Goal: Task Accomplishment & Management: Use online tool/utility

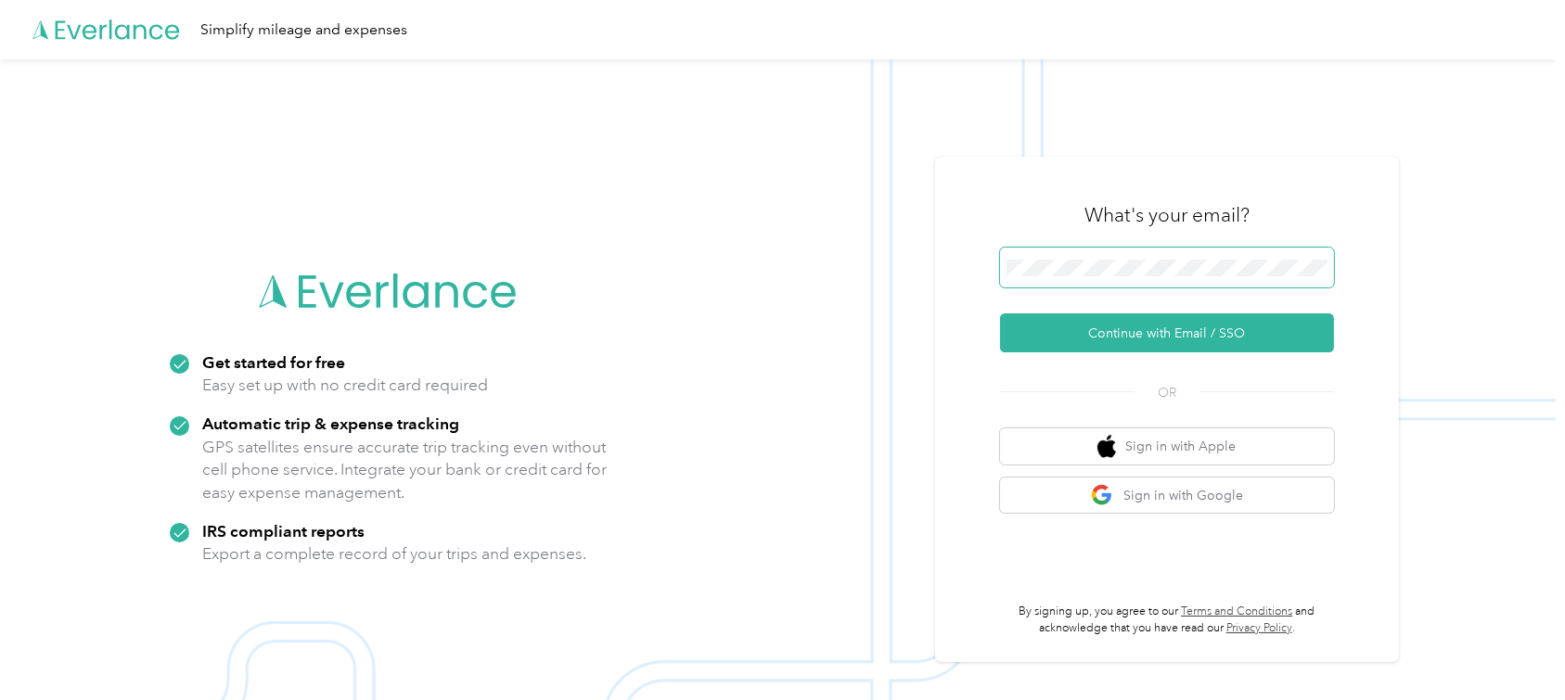
click at [1091, 279] on span at bounding box center [1167, 268] width 334 height 40
click at [1043, 283] on span at bounding box center [1167, 268] width 334 height 40
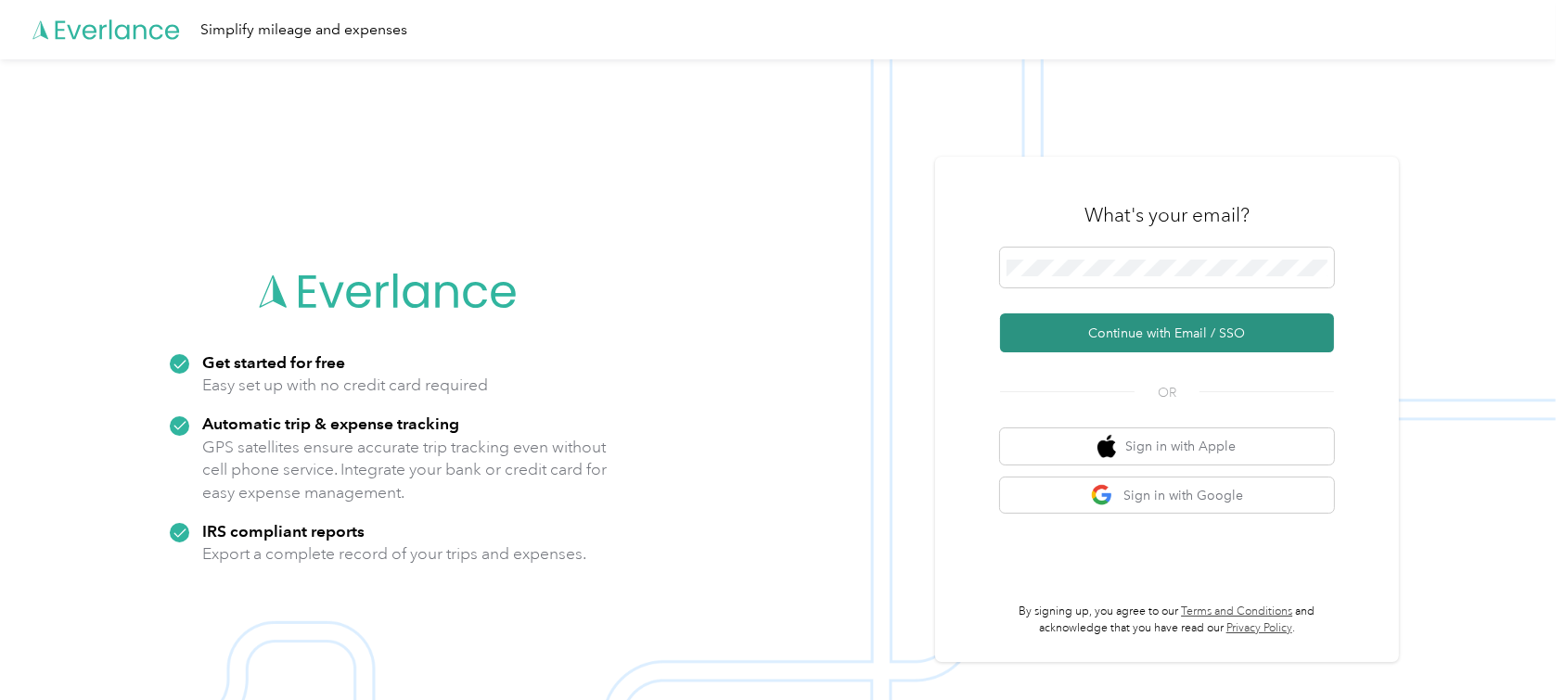
click at [1110, 328] on button "Continue with Email / SSO" at bounding box center [1167, 333] width 334 height 39
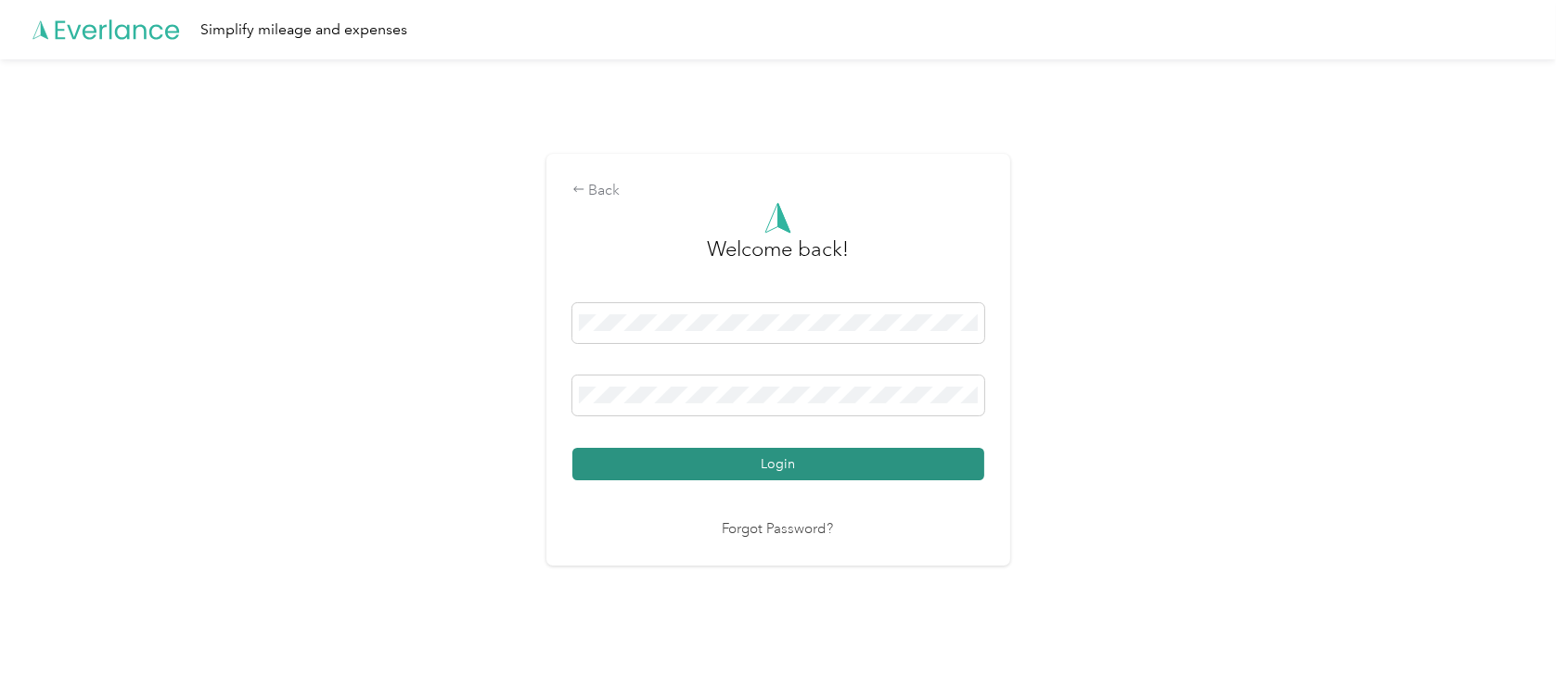
click at [753, 472] on button "Login" at bounding box center [778, 464] width 412 height 32
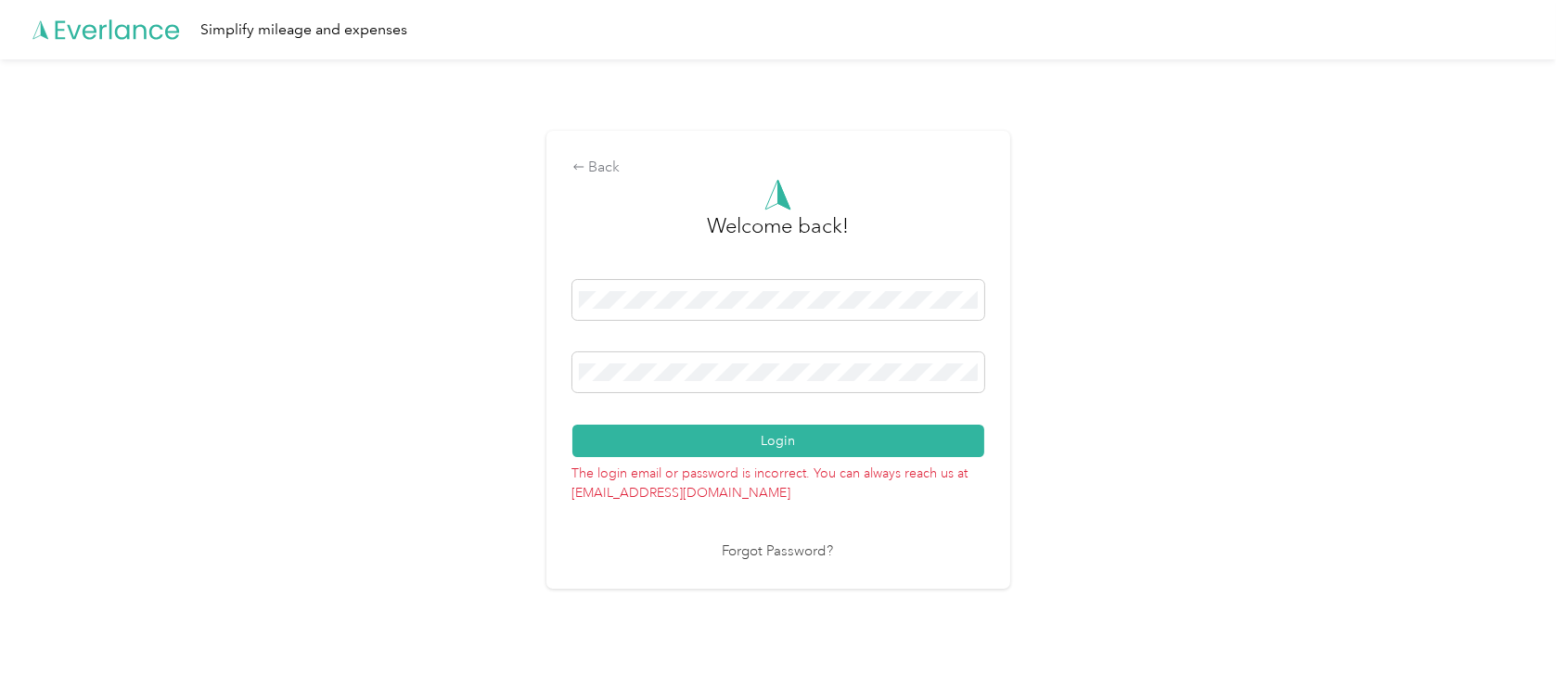
click at [752, 551] on link "Forgot Password?" at bounding box center [778, 552] width 111 height 21
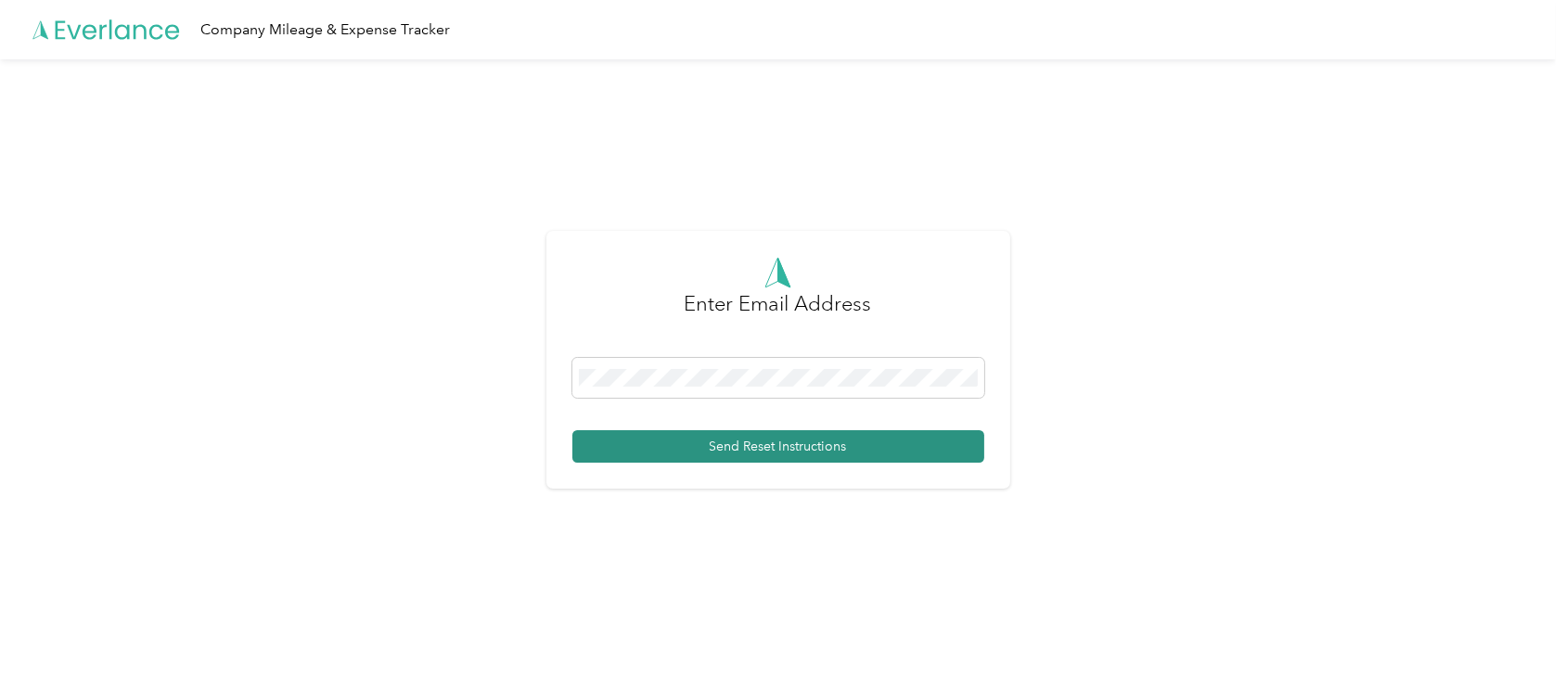
click at [720, 437] on button "Send Reset Instructions" at bounding box center [778, 446] width 412 height 32
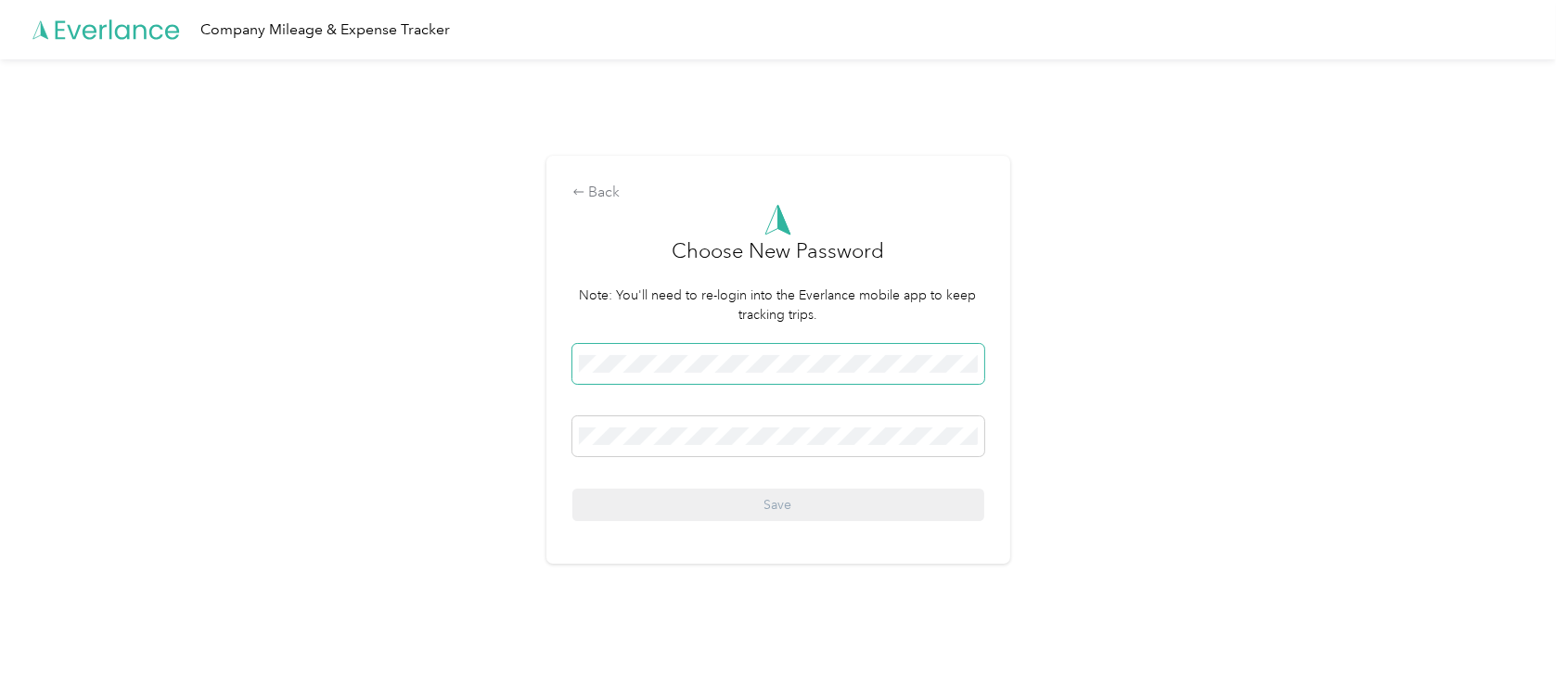
click at [681, 373] on span at bounding box center [778, 364] width 412 height 40
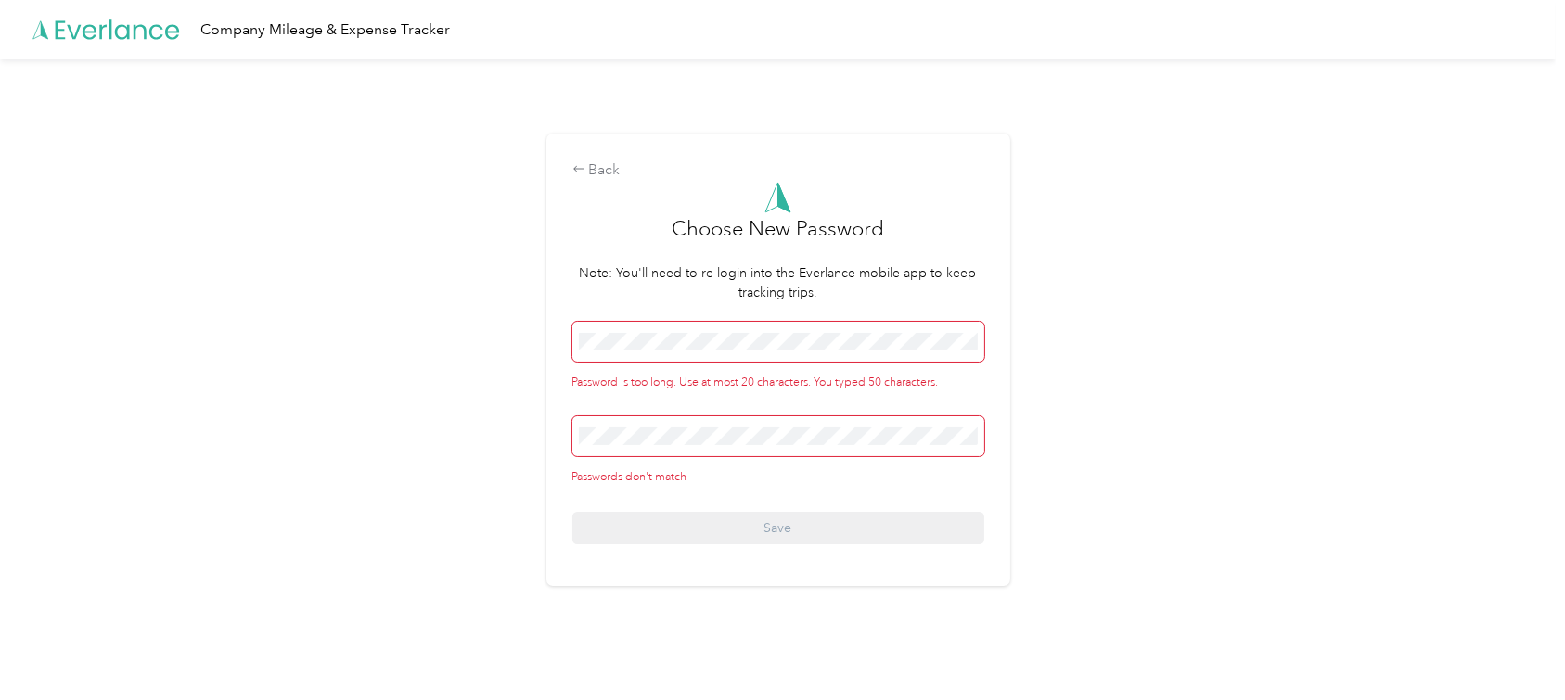
click at [420, 334] on div "Back Choose New Password Note: You'll need to re-login into the Everlance mobil…" at bounding box center [778, 367] width 1556 height 616
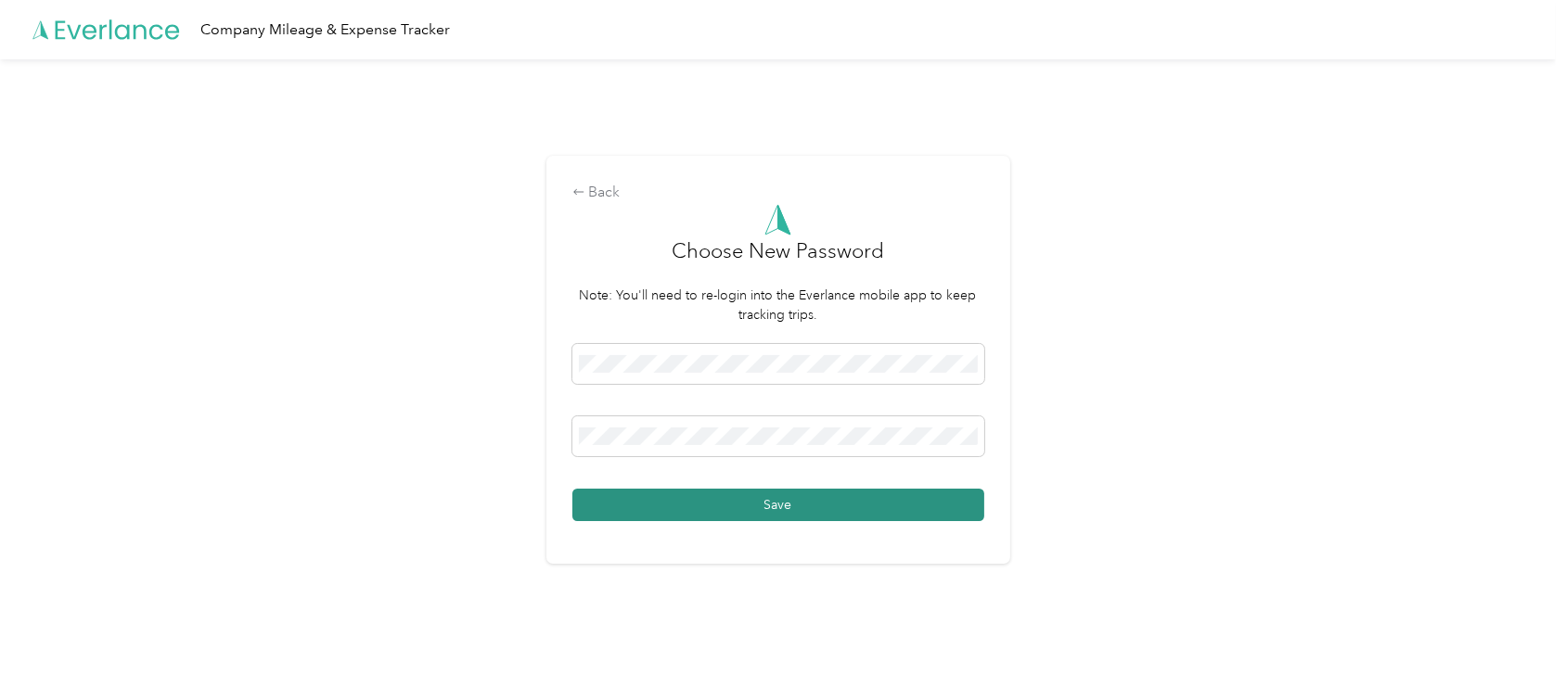
click at [750, 493] on button "Save" at bounding box center [778, 505] width 412 height 32
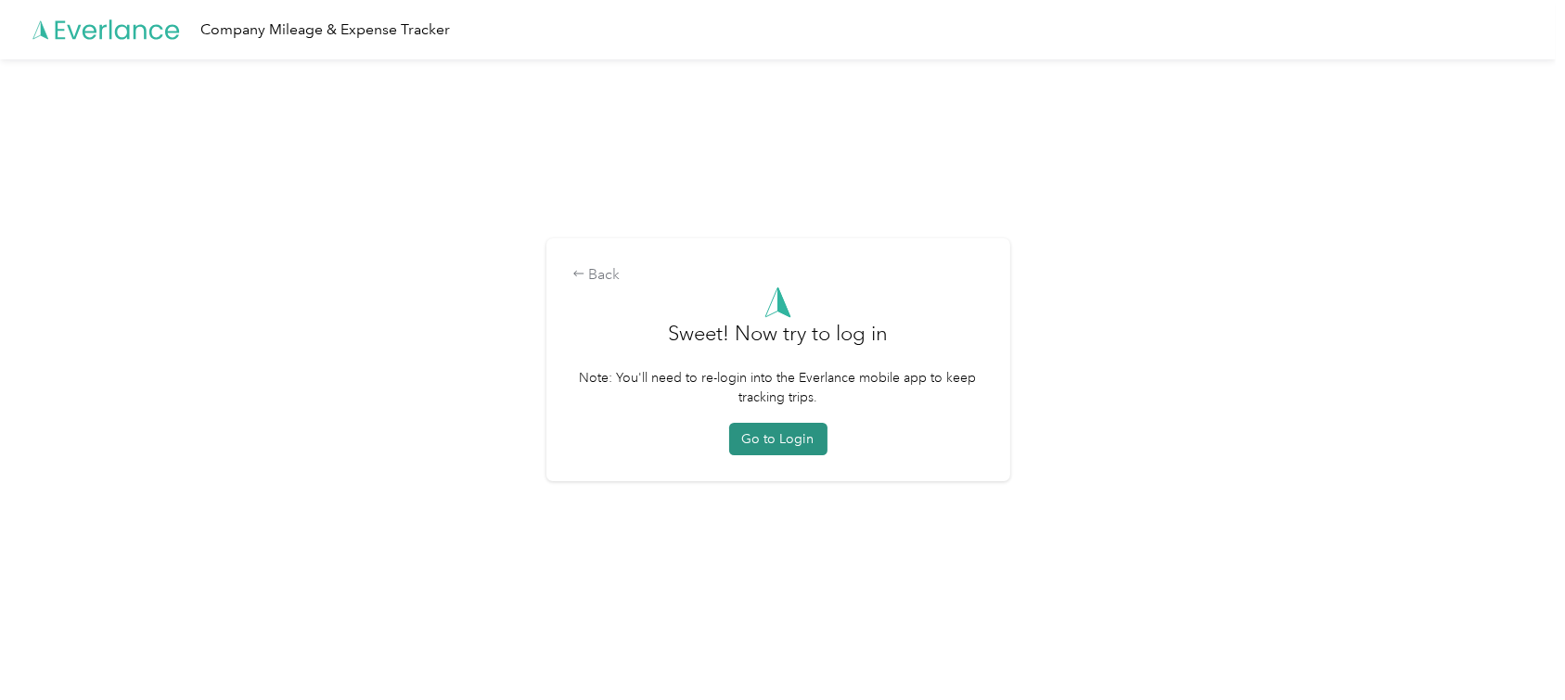
click at [776, 446] on button "Go to Login" at bounding box center [778, 439] width 98 height 32
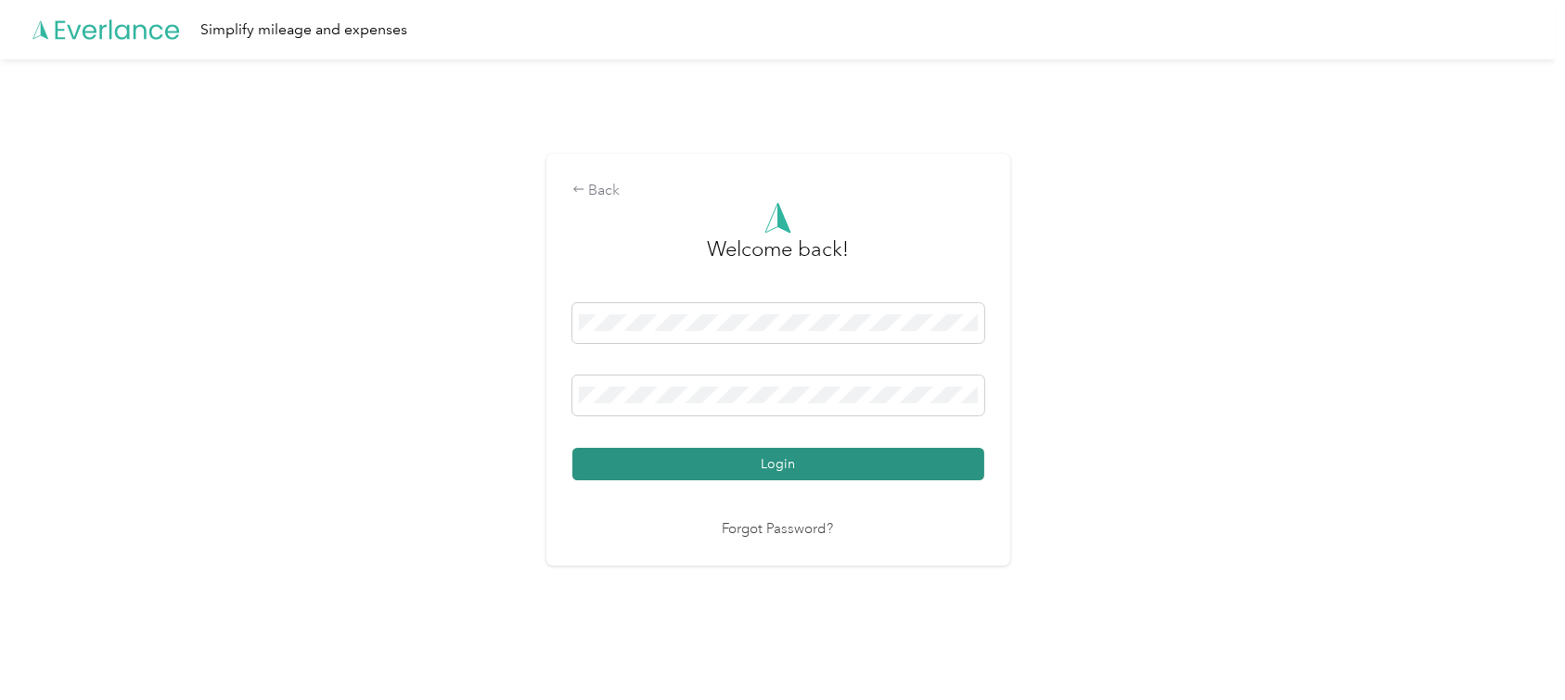
click at [794, 460] on button "Login" at bounding box center [778, 464] width 412 height 32
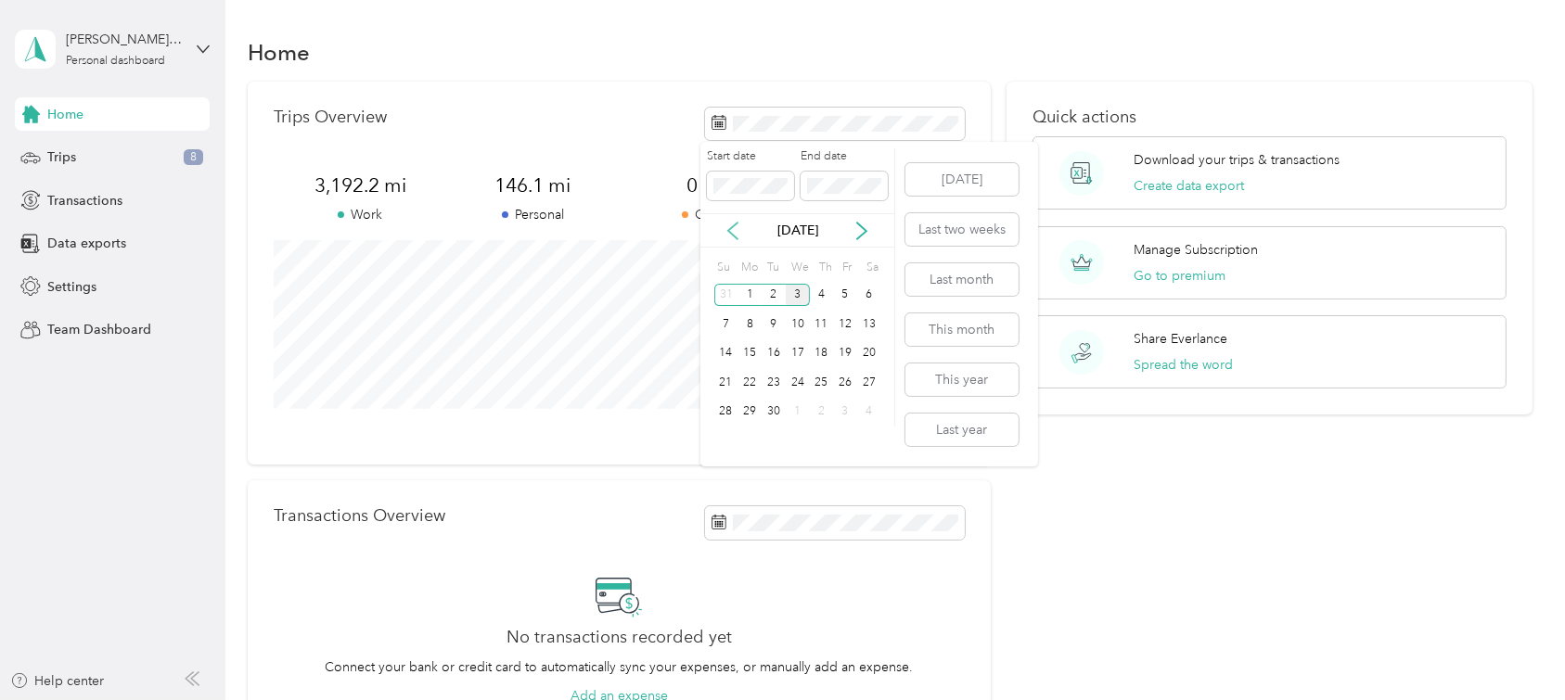
click at [727, 236] on icon at bounding box center [732, 231] width 19 height 19
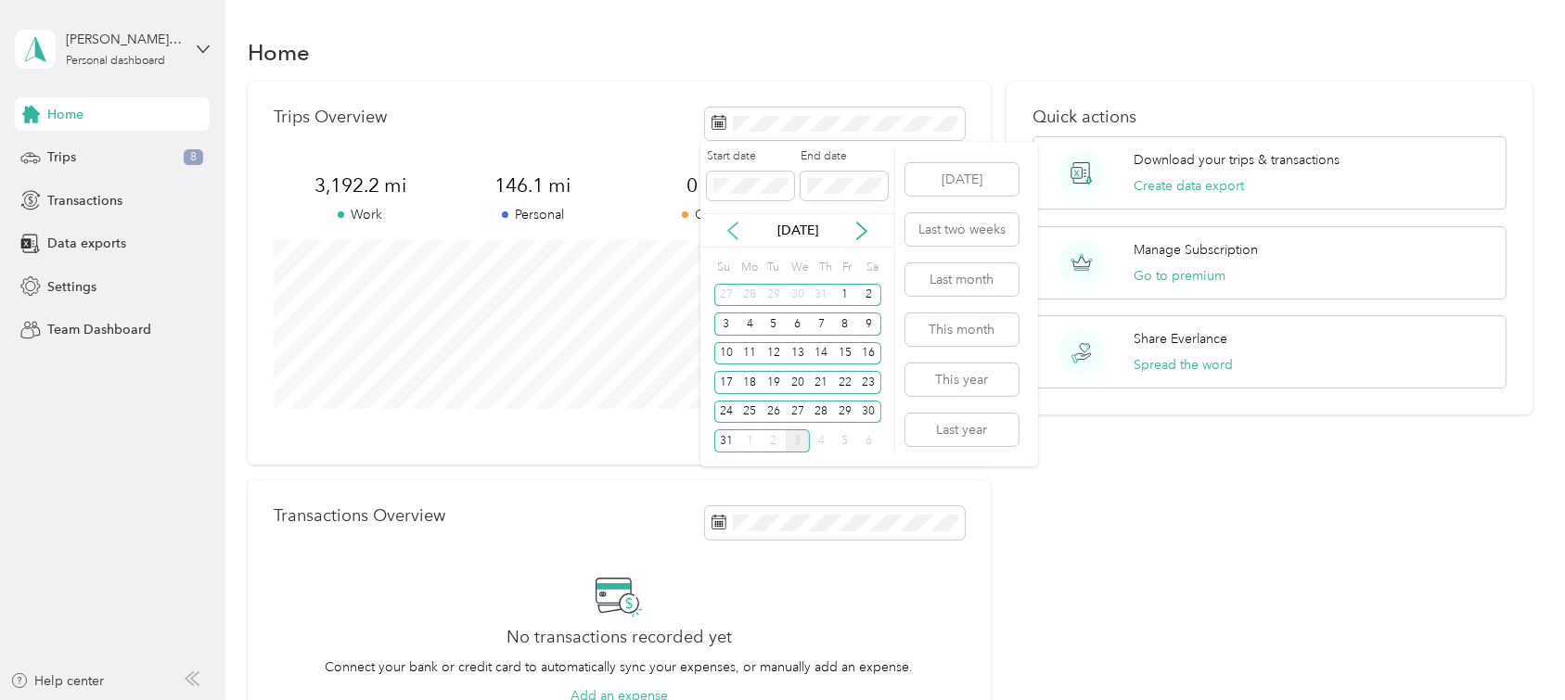
click at [730, 236] on icon at bounding box center [732, 231] width 19 height 19
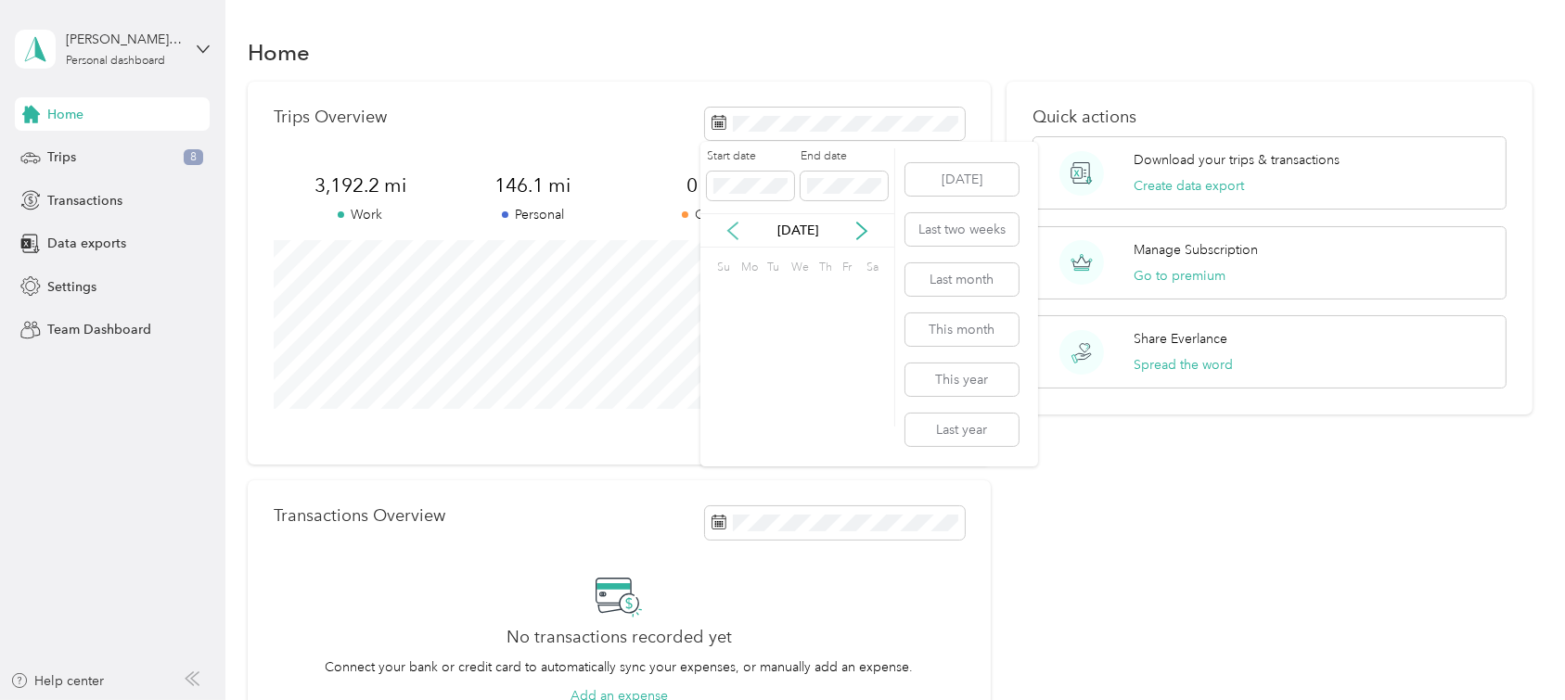
click at [730, 236] on icon at bounding box center [732, 231] width 19 height 19
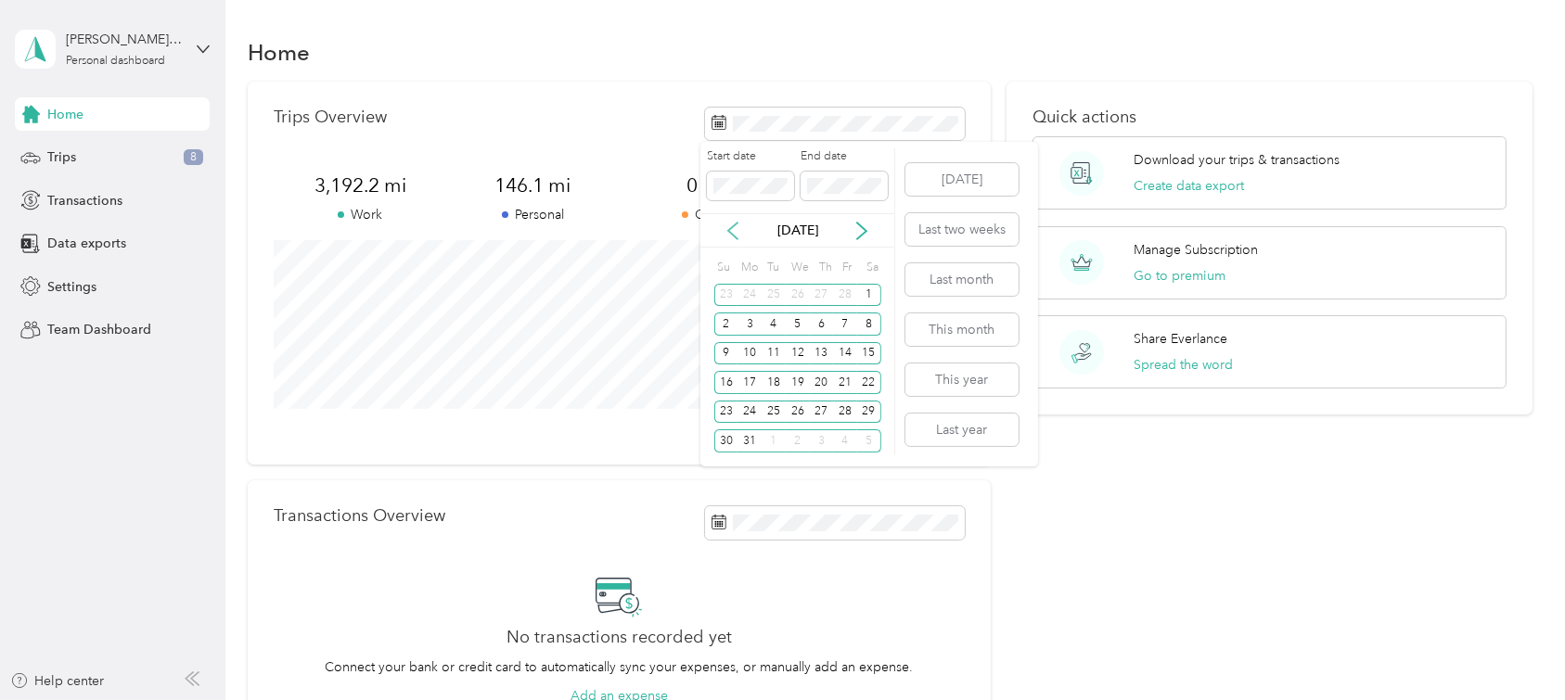
click at [730, 236] on icon at bounding box center [732, 231] width 19 height 19
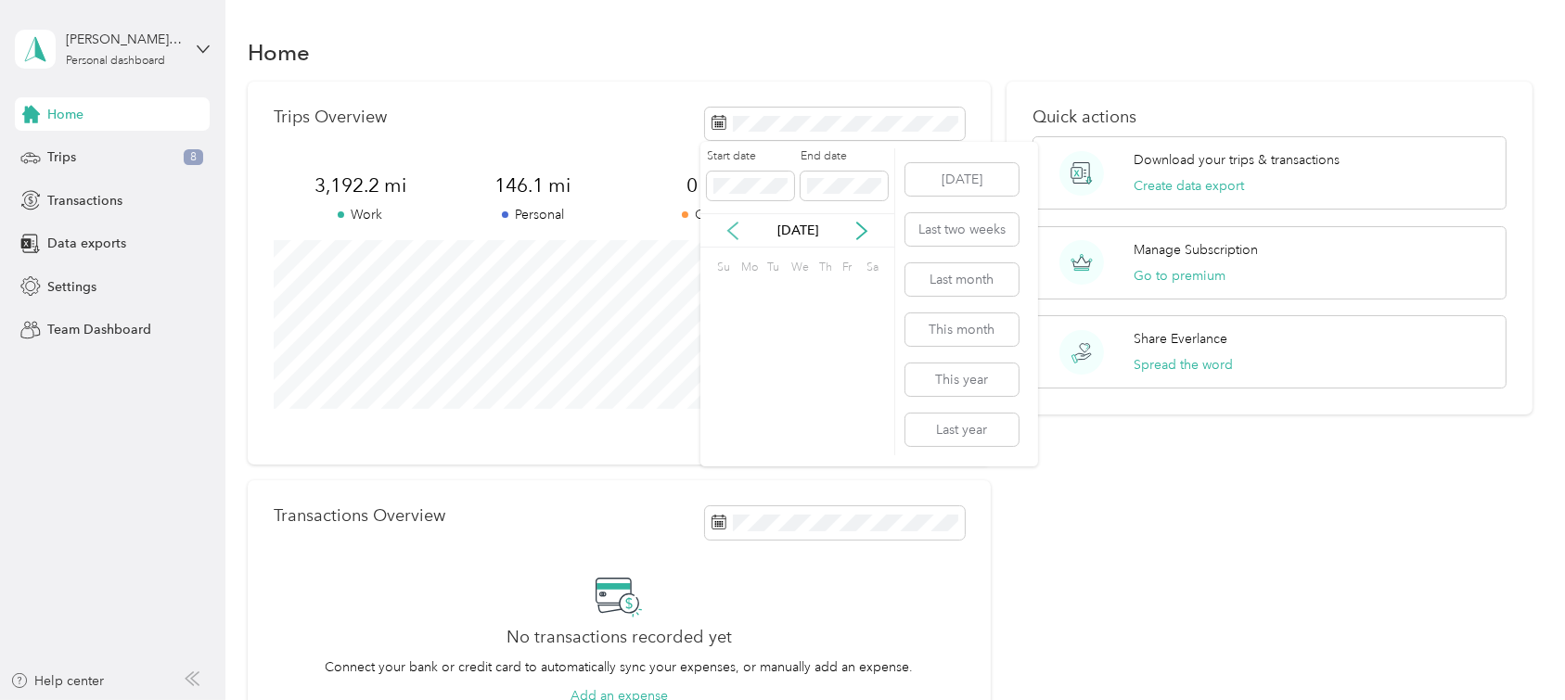
click at [731, 236] on icon at bounding box center [732, 231] width 19 height 19
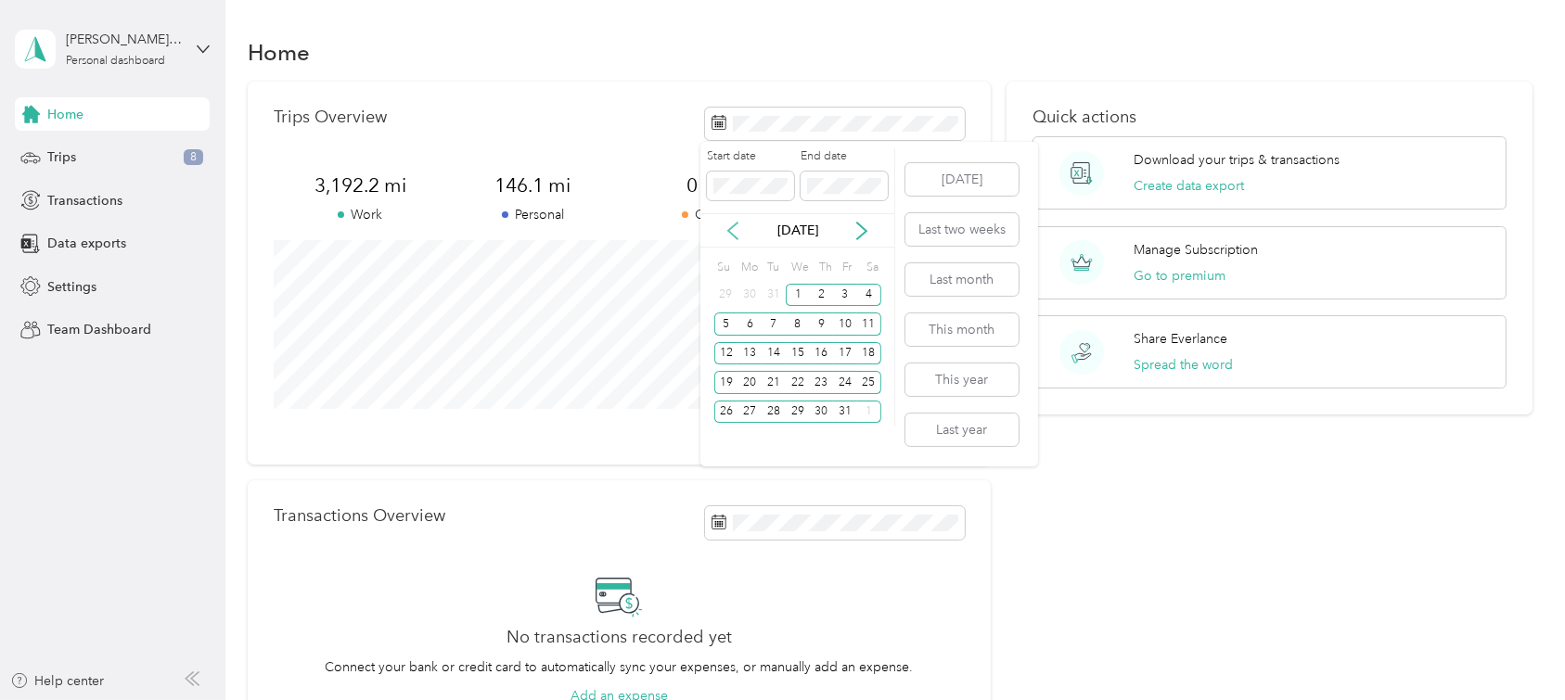
click at [734, 234] on icon at bounding box center [732, 231] width 19 height 19
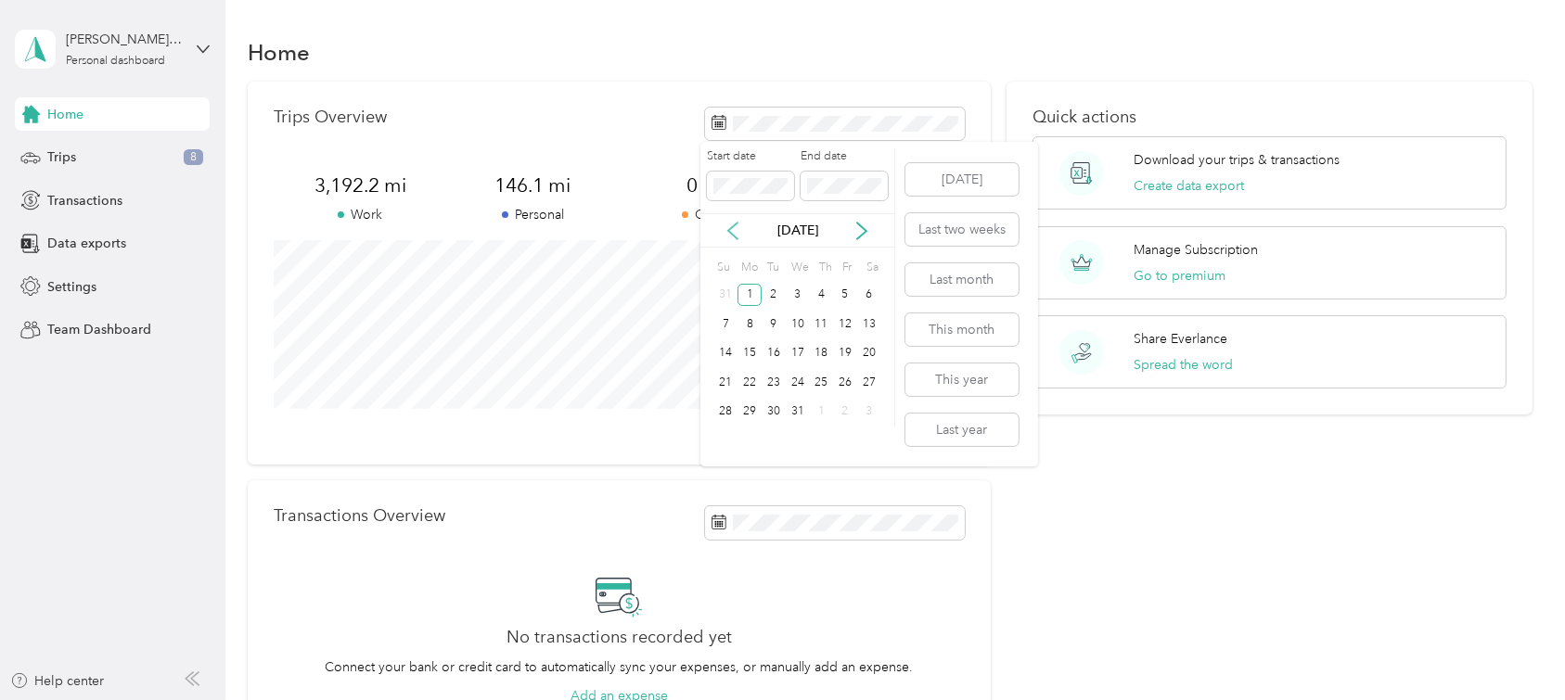
click at [733, 228] on icon at bounding box center [732, 231] width 19 height 19
click at [864, 224] on icon at bounding box center [861, 231] width 19 height 19
click at [797, 419] on div "31" at bounding box center [798, 412] width 24 height 23
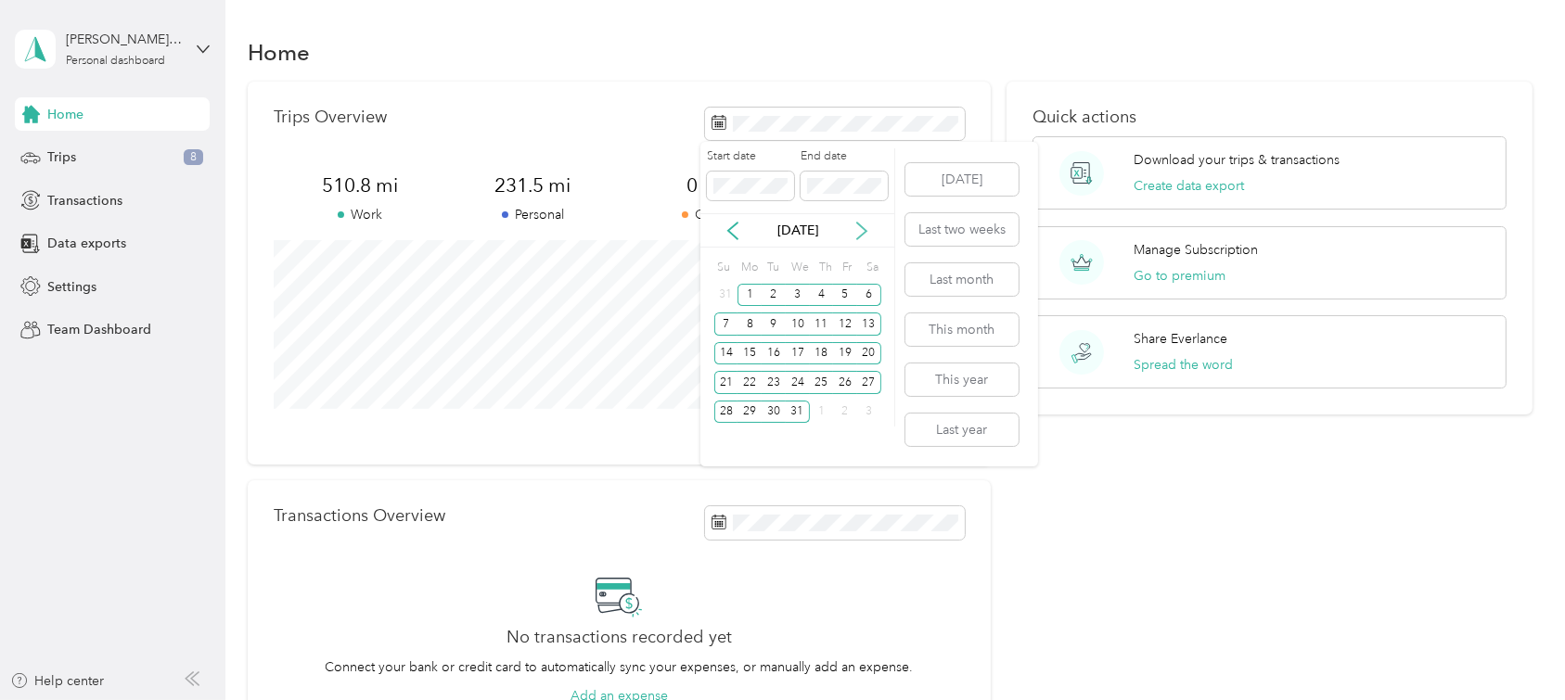
click at [861, 235] on icon at bounding box center [861, 231] width 19 height 19
click at [766, 416] on div "31" at bounding box center [774, 412] width 24 height 23
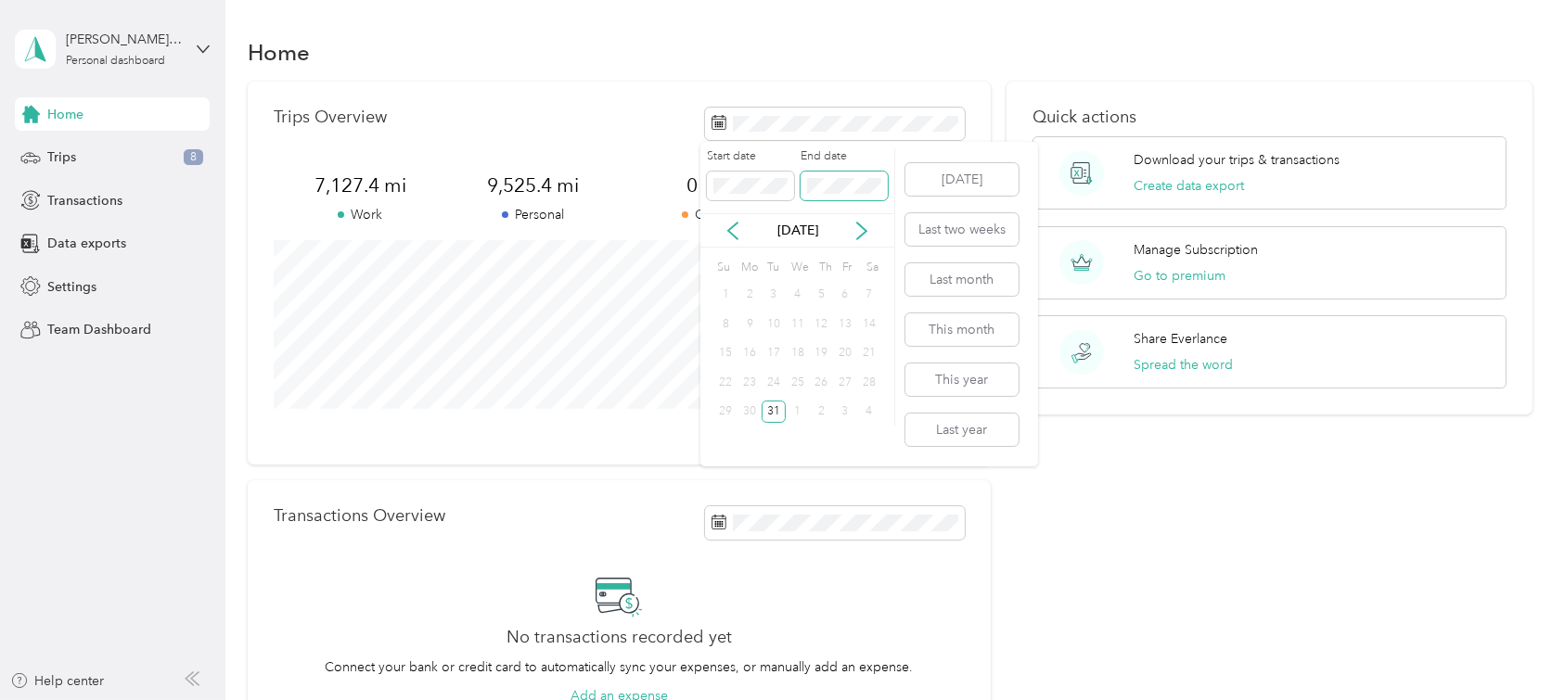
click at [833, 196] on span at bounding box center [843, 187] width 87 height 30
click at [780, 403] on div "31" at bounding box center [774, 412] width 24 height 23
click at [739, 177] on span at bounding box center [750, 187] width 87 height 30
click at [765, 321] on div "9" at bounding box center [774, 324] width 24 height 23
click at [824, 200] on div "Start date End date" at bounding box center [797, 180] width 194 height 65
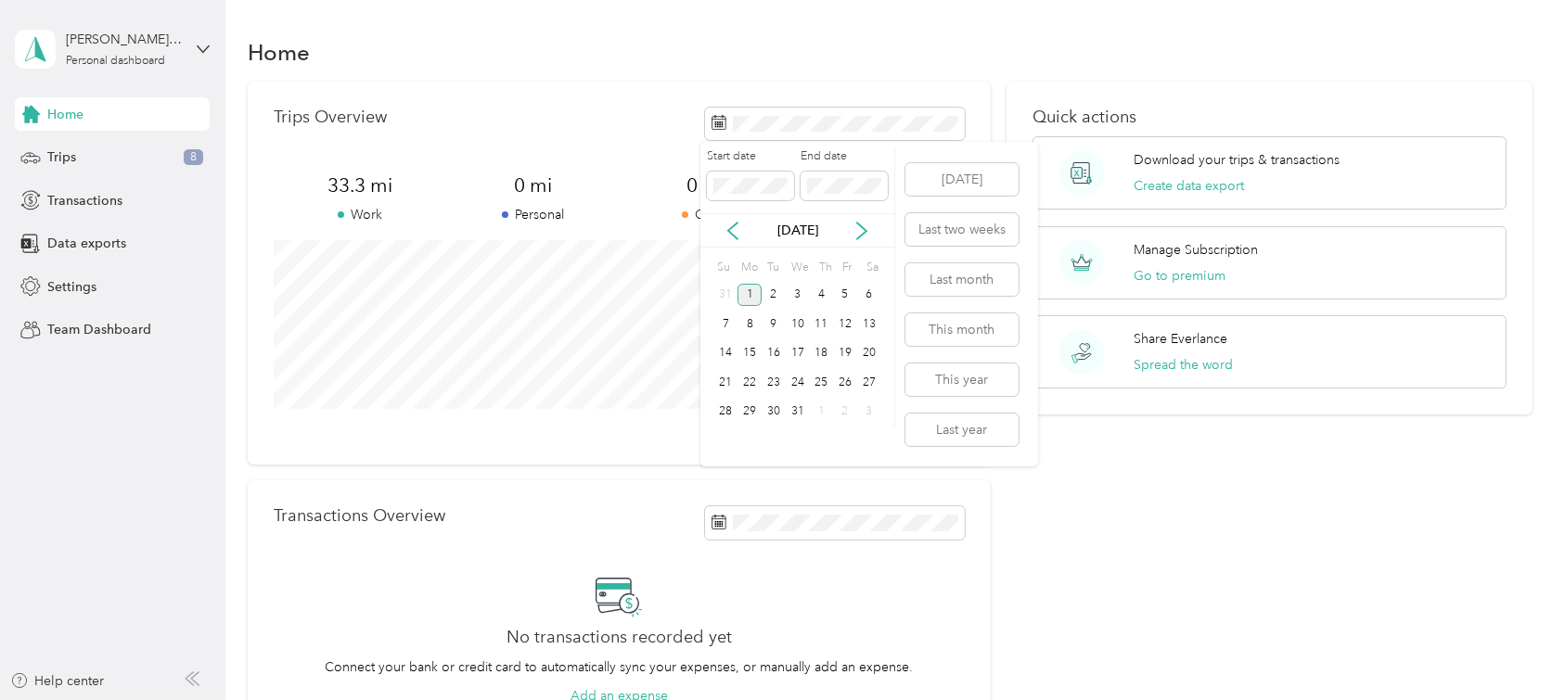
click at [749, 292] on div "1" at bounding box center [749, 295] width 24 height 23
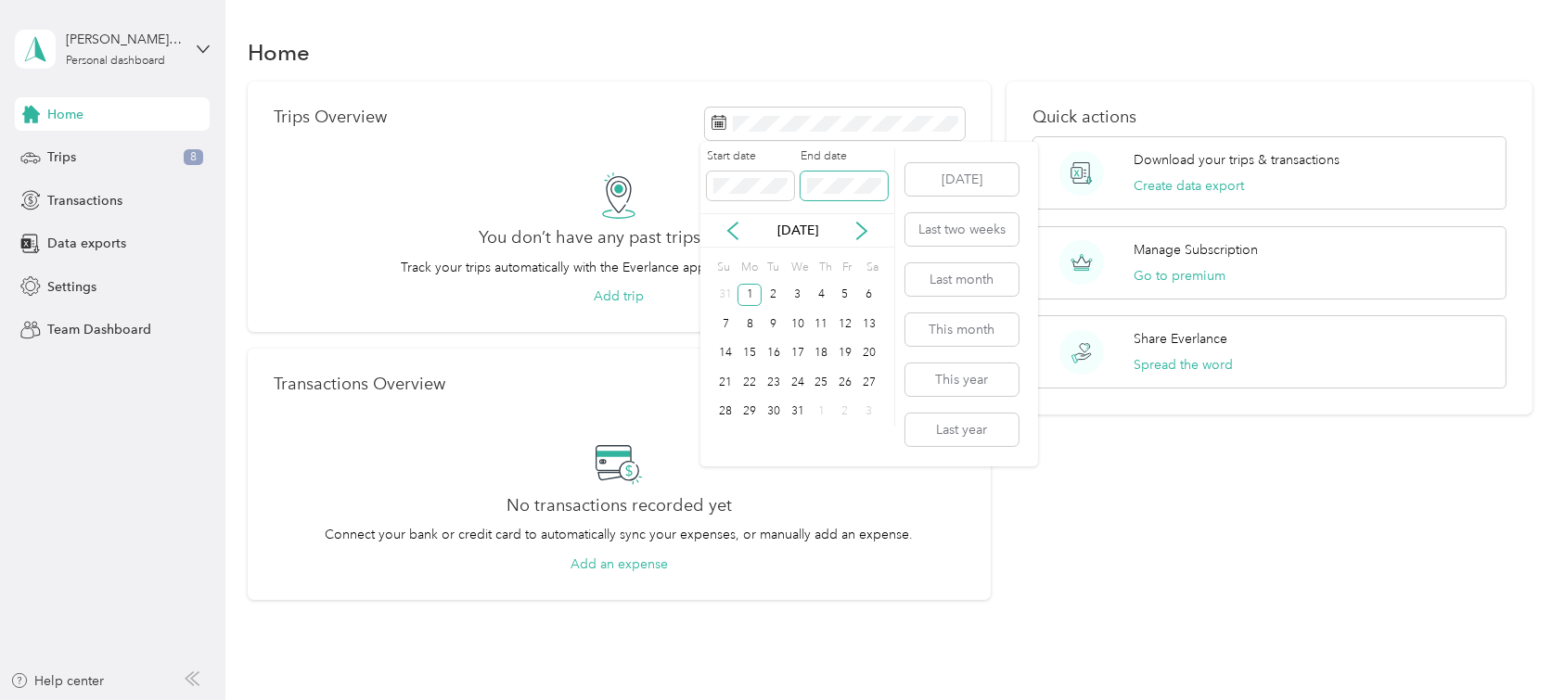
click at [855, 173] on span at bounding box center [843, 187] width 87 height 30
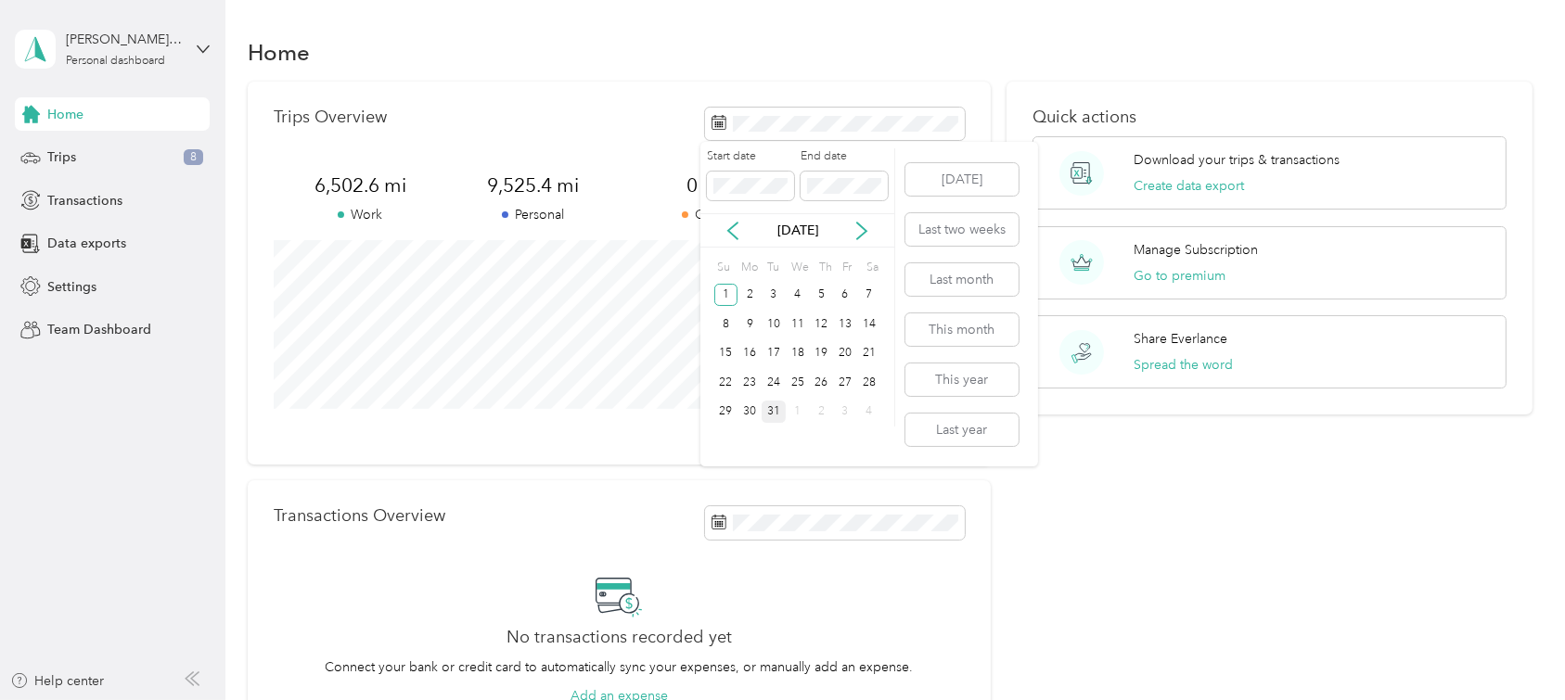
click at [769, 415] on div "31" at bounding box center [774, 412] width 24 height 23
click at [735, 230] on icon at bounding box center [732, 231] width 19 height 19
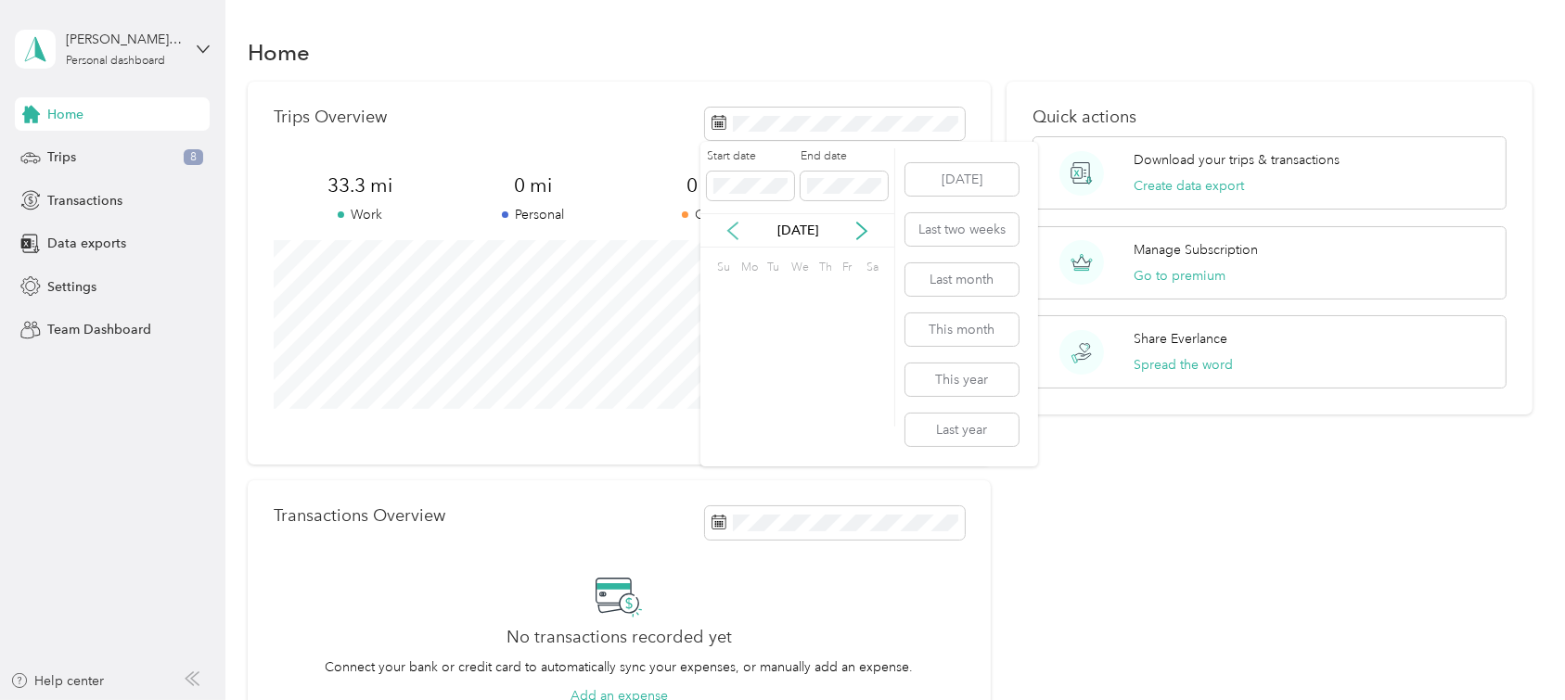
click at [735, 230] on icon at bounding box center [732, 231] width 19 height 19
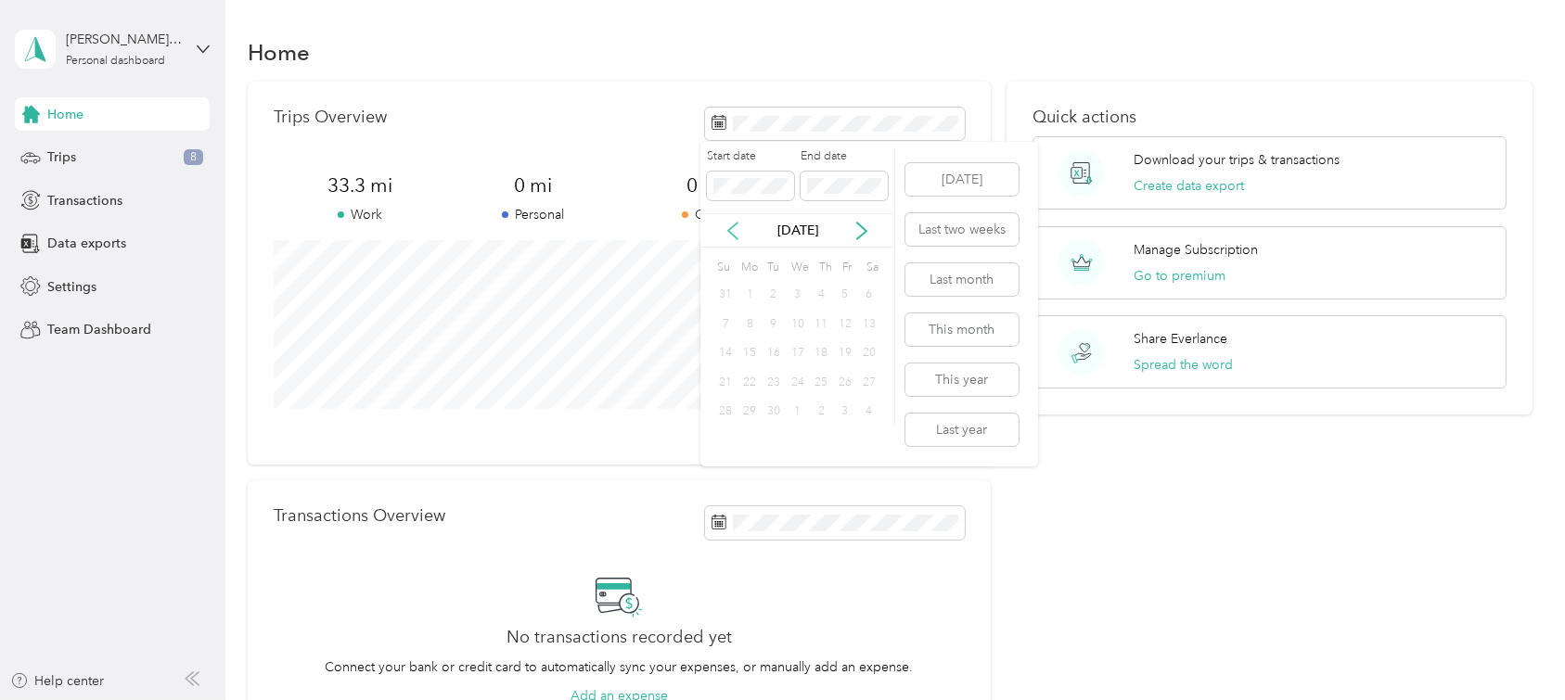
click at [735, 230] on icon at bounding box center [732, 231] width 19 height 19
click at [750, 293] on div "1" at bounding box center [749, 295] width 24 height 23
click at [761, 292] on div "1" at bounding box center [749, 295] width 24 height 23
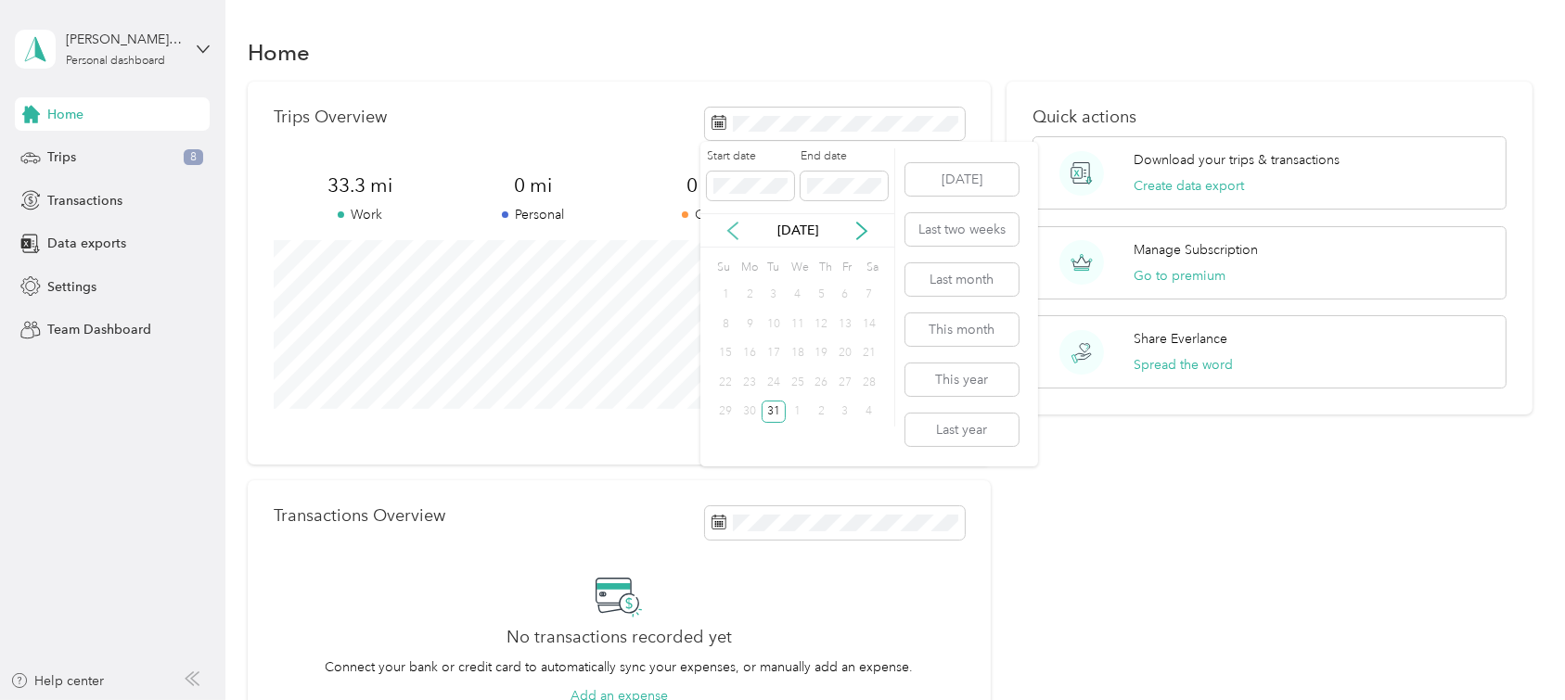
click at [731, 229] on icon at bounding box center [732, 231] width 19 height 19
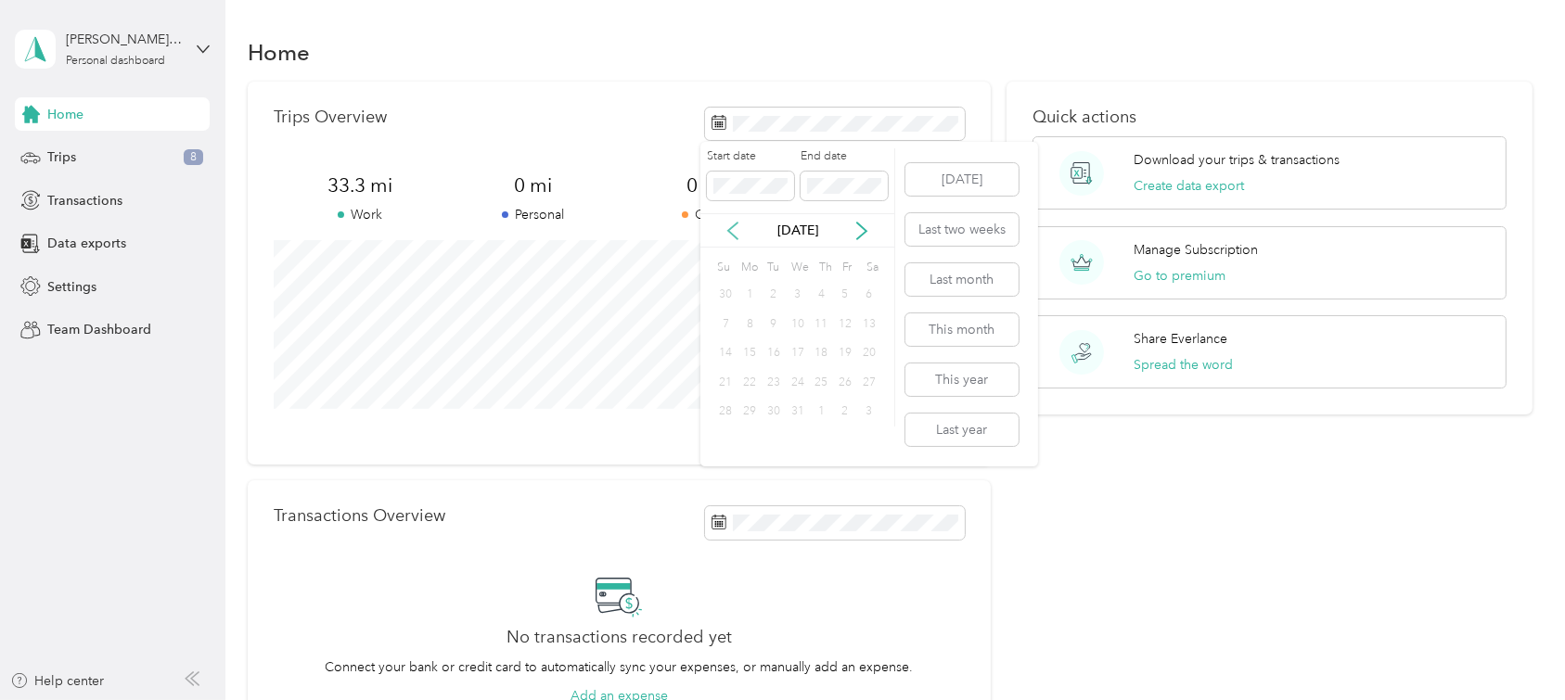
click at [731, 229] on icon at bounding box center [732, 231] width 19 height 19
click at [826, 195] on span at bounding box center [843, 187] width 87 height 30
click at [772, 410] on div "31" at bounding box center [774, 412] width 24 height 23
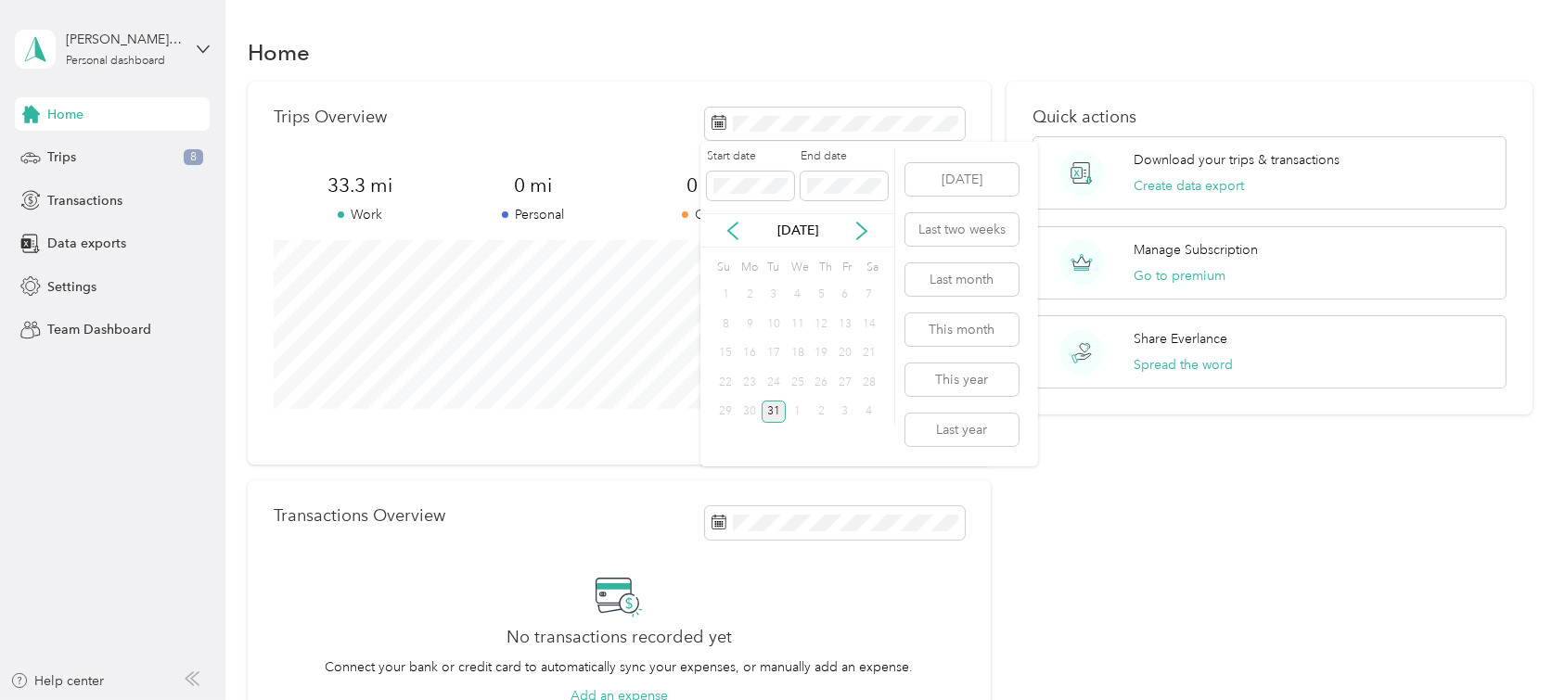
click at [772, 410] on div "31" at bounding box center [774, 412] width 24 height 23
click at [735, 228] on icon at bounding box center [732, 231] width 19 height 19
click at [736, 228] on icon at bounding box center [732, 231] width 19 height 19
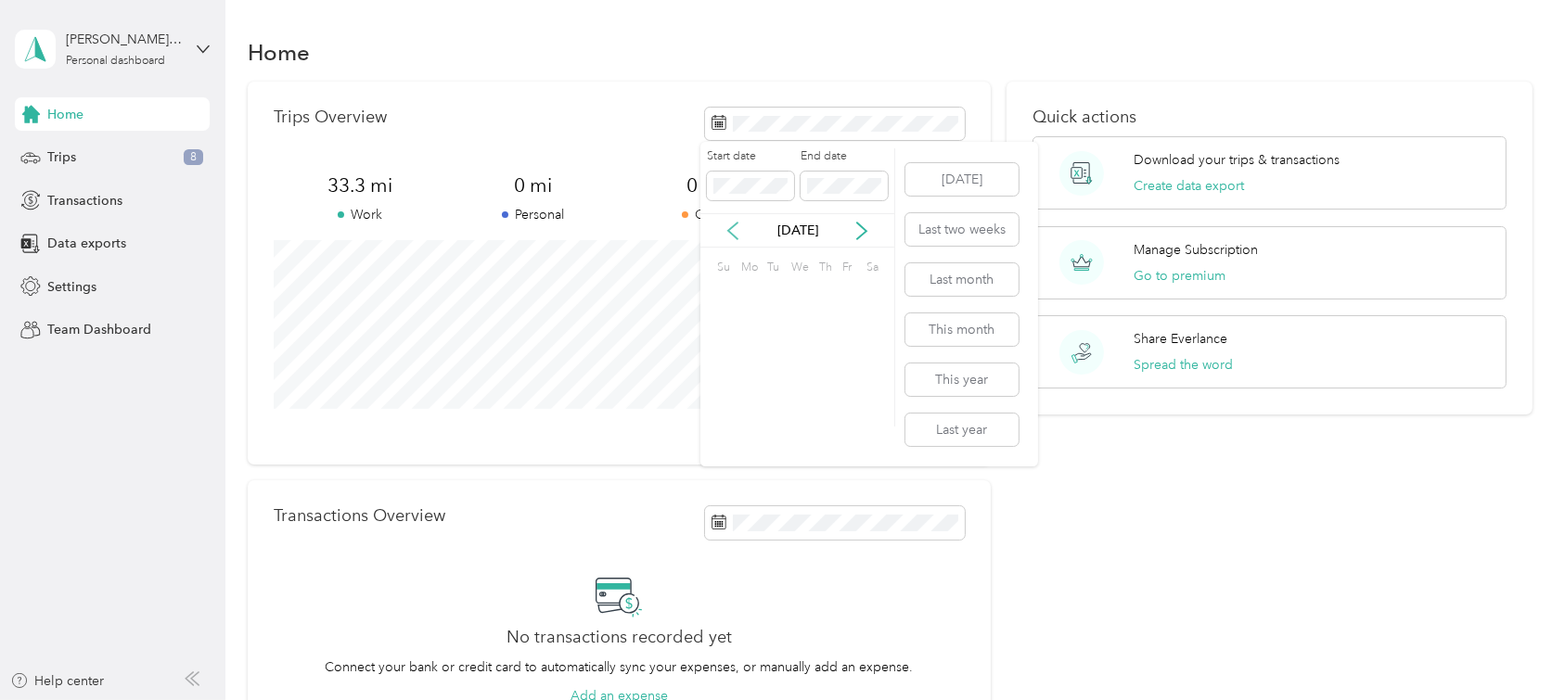
click at [736, 228] on icon at bounding box center [732, 231] width 19 height 19
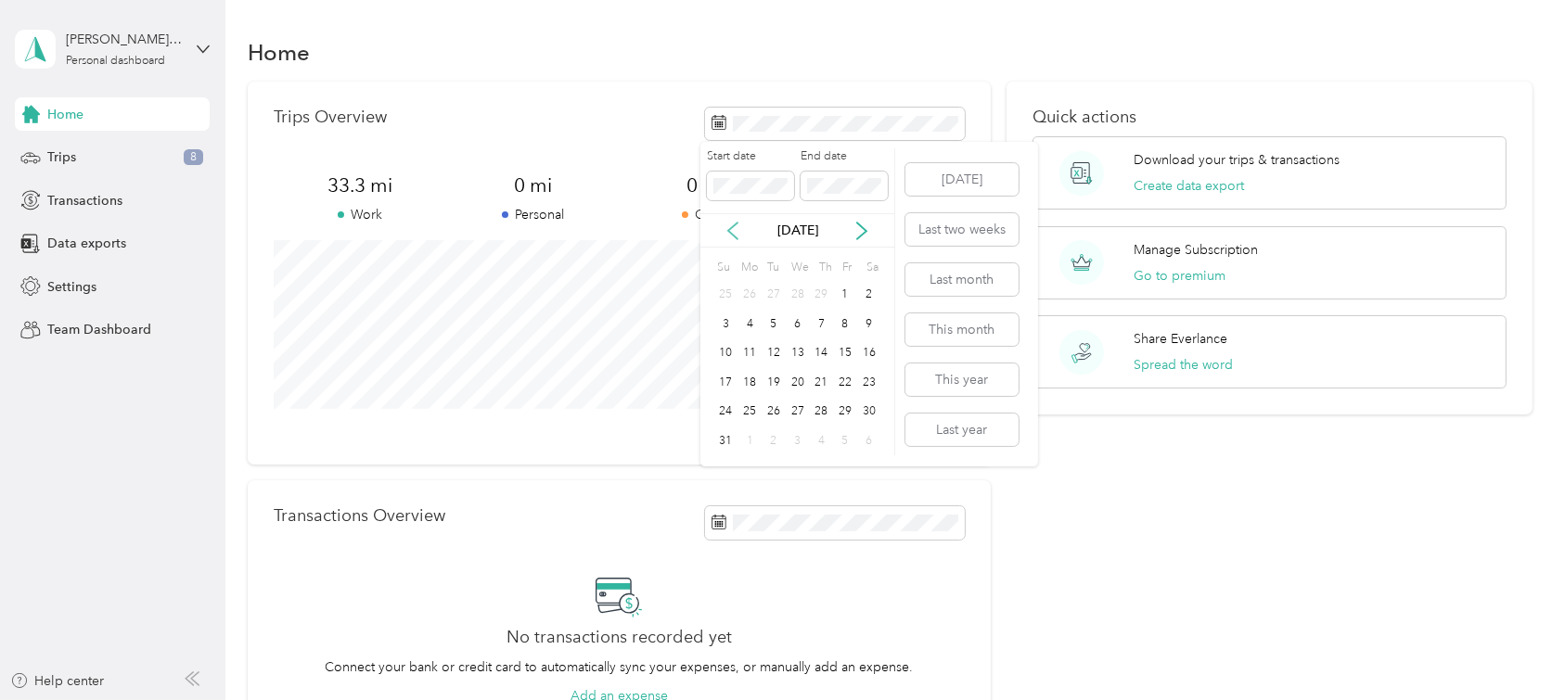
click at [734, 228] on icon at bounding box center [732, 231] width 19 height 19
click at [749, 299] on div "1" at bounding box center [749, 295] width 24 height 23
click at [861, 234] on icon at bounding box center [861, 231] width 19 height 19
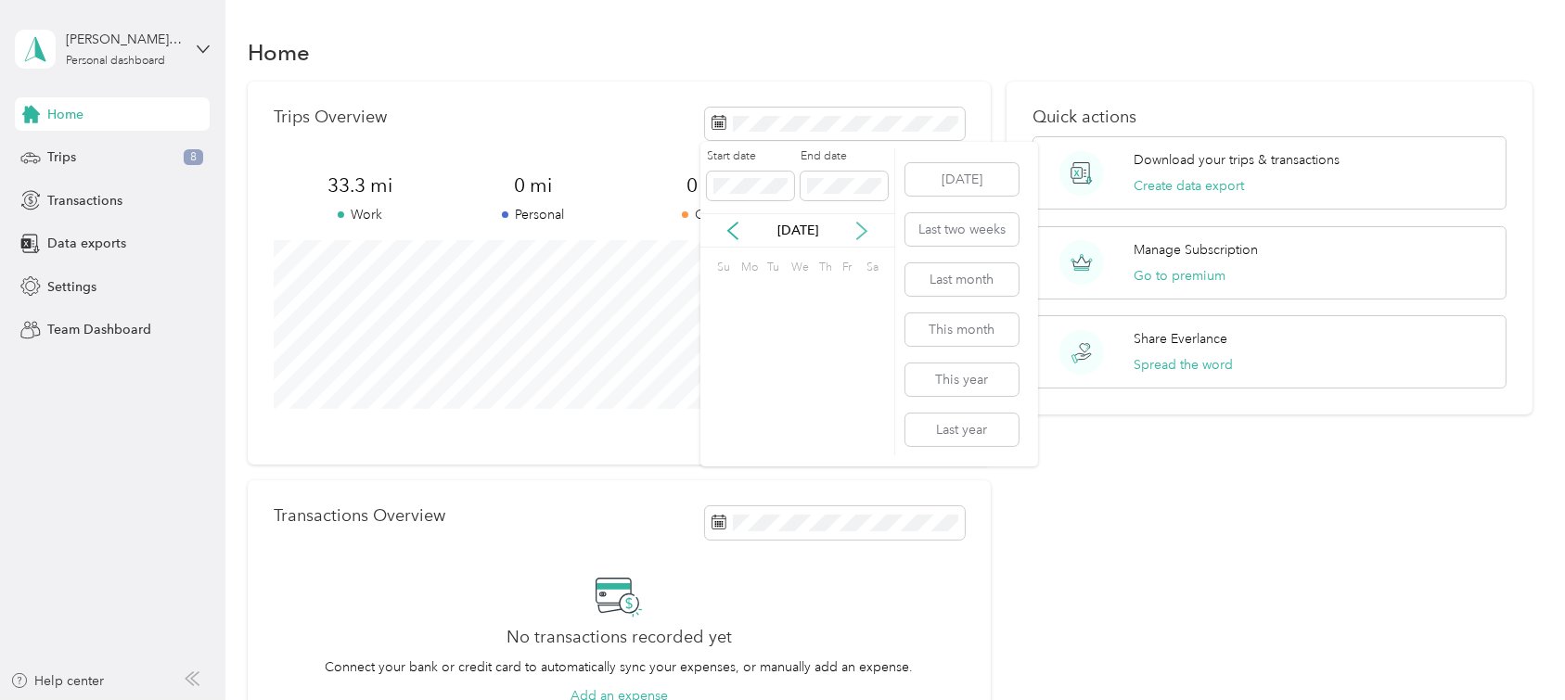
click at [861, 234] on icon at bounding box center [861, 231] width 19 height 19
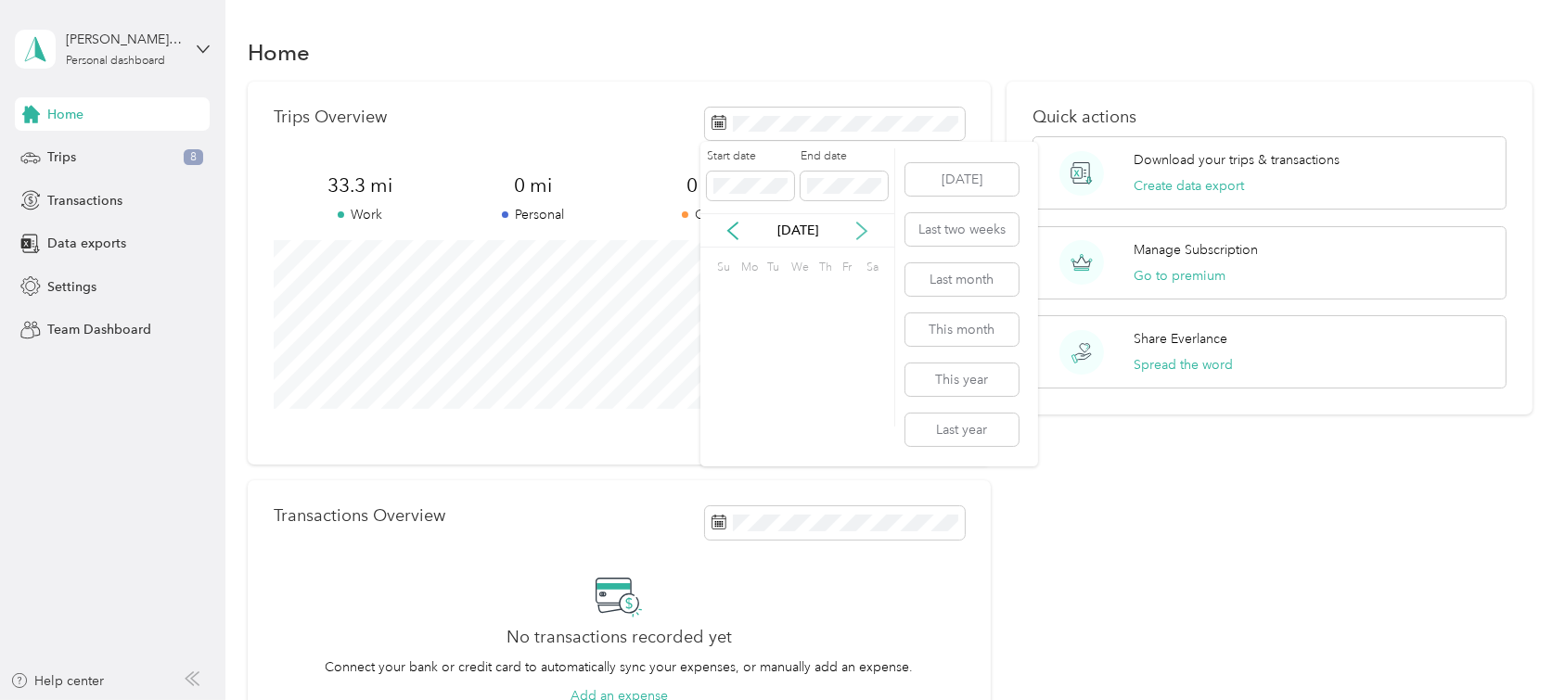
click at [861, 234] on icon at bounding box center [861, 231] width 19 height 19
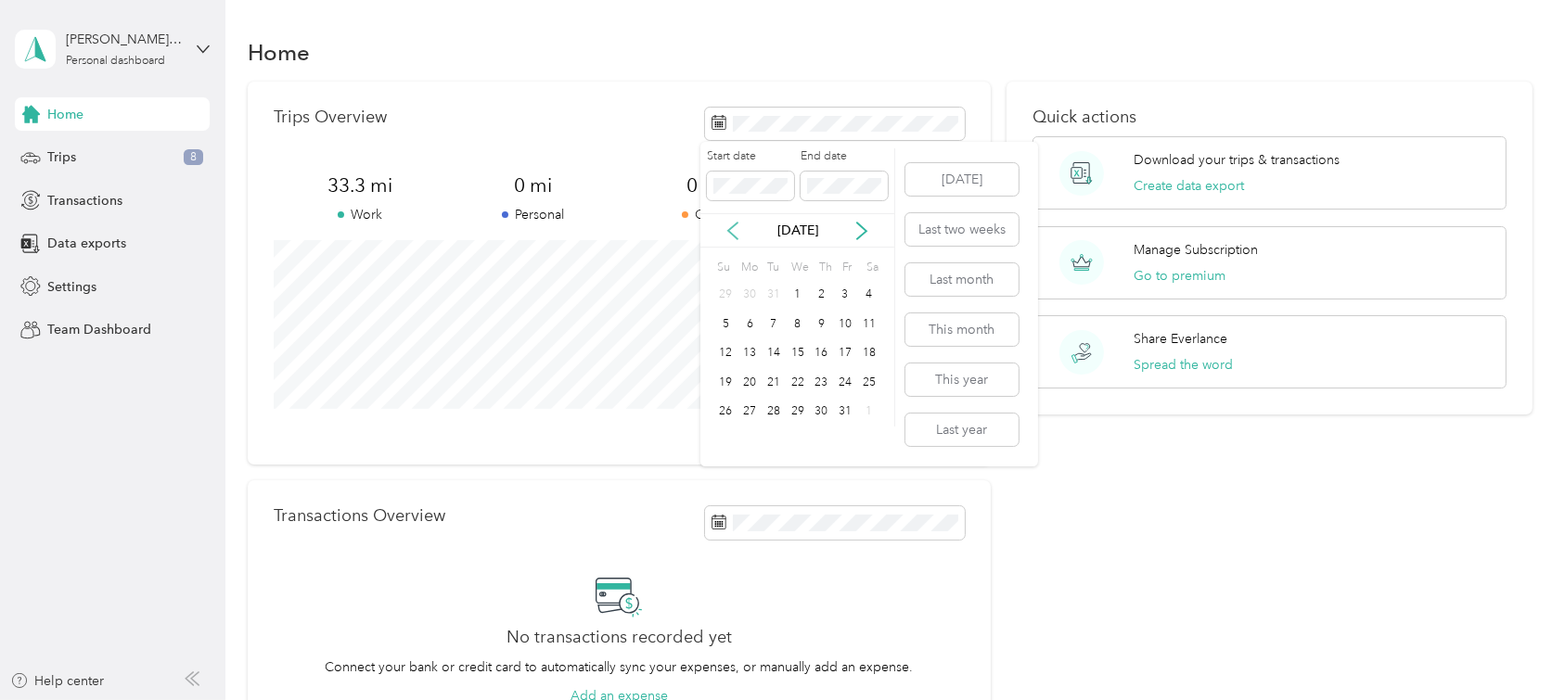
click at [734, 232] on icon at bounding box center [732, 231] width 19 height 19
click at [771, 415] on div "31" at bounding box center [774, 412] width 24 height 23
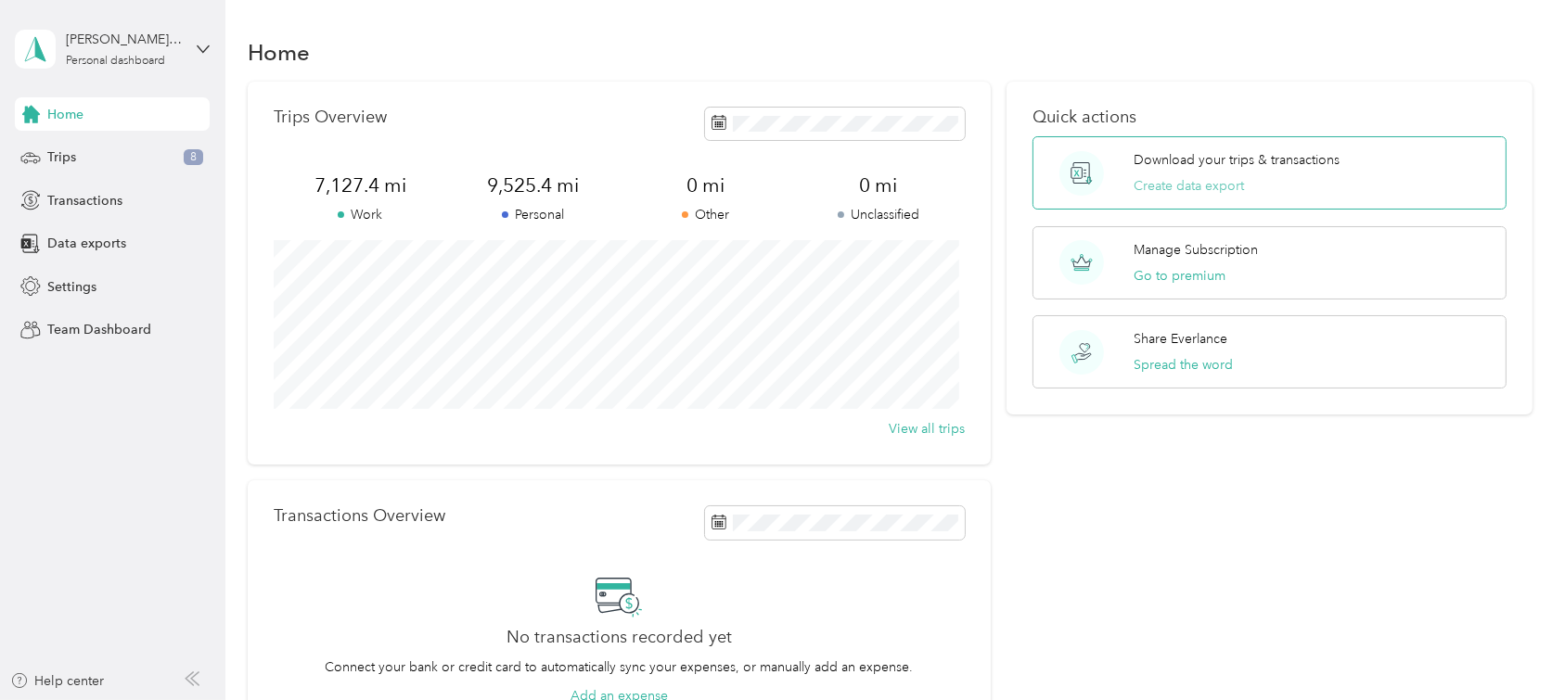
click at [1184, 188] on button "Create data export" at bounding box center [1188, 185] width 110 height 19
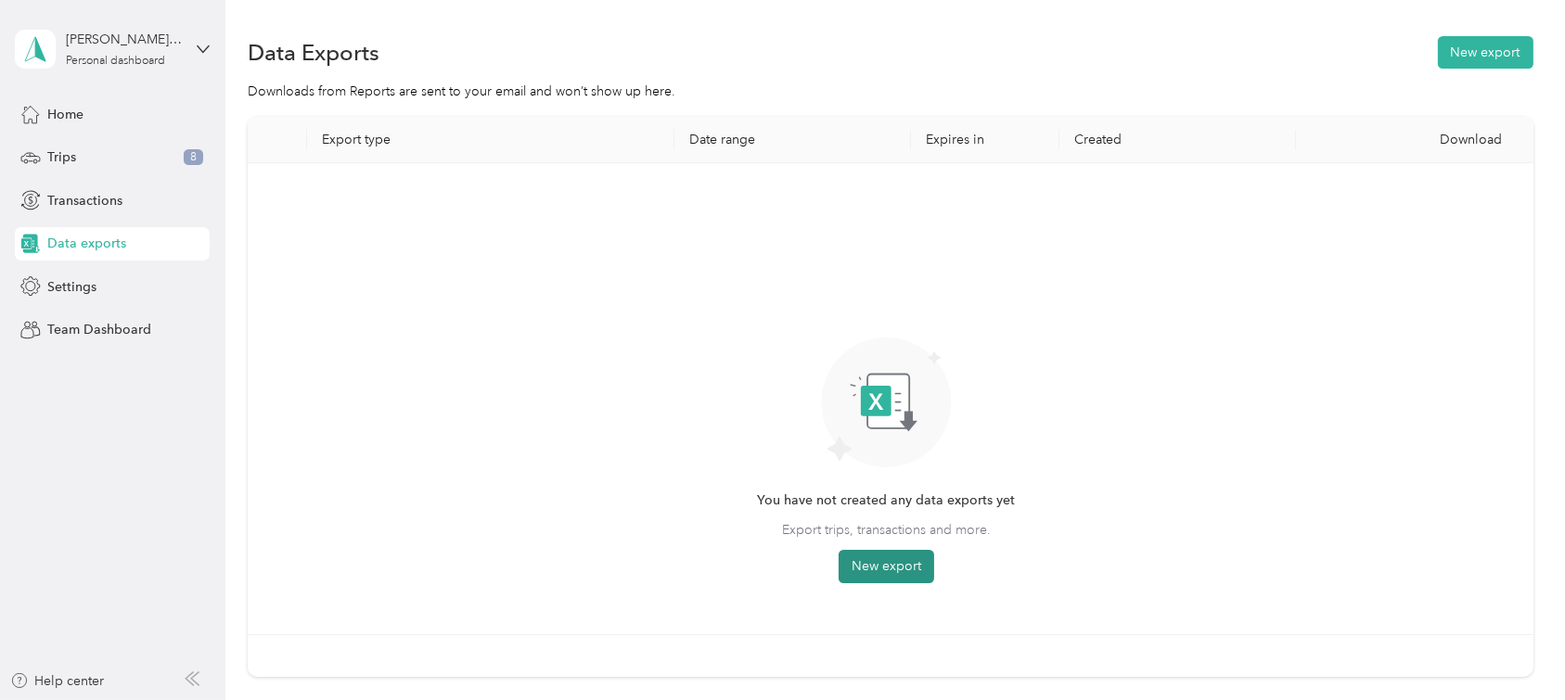
click at [886, 573] on button "New export" at bounding box center [887, 566] width 96 height 33
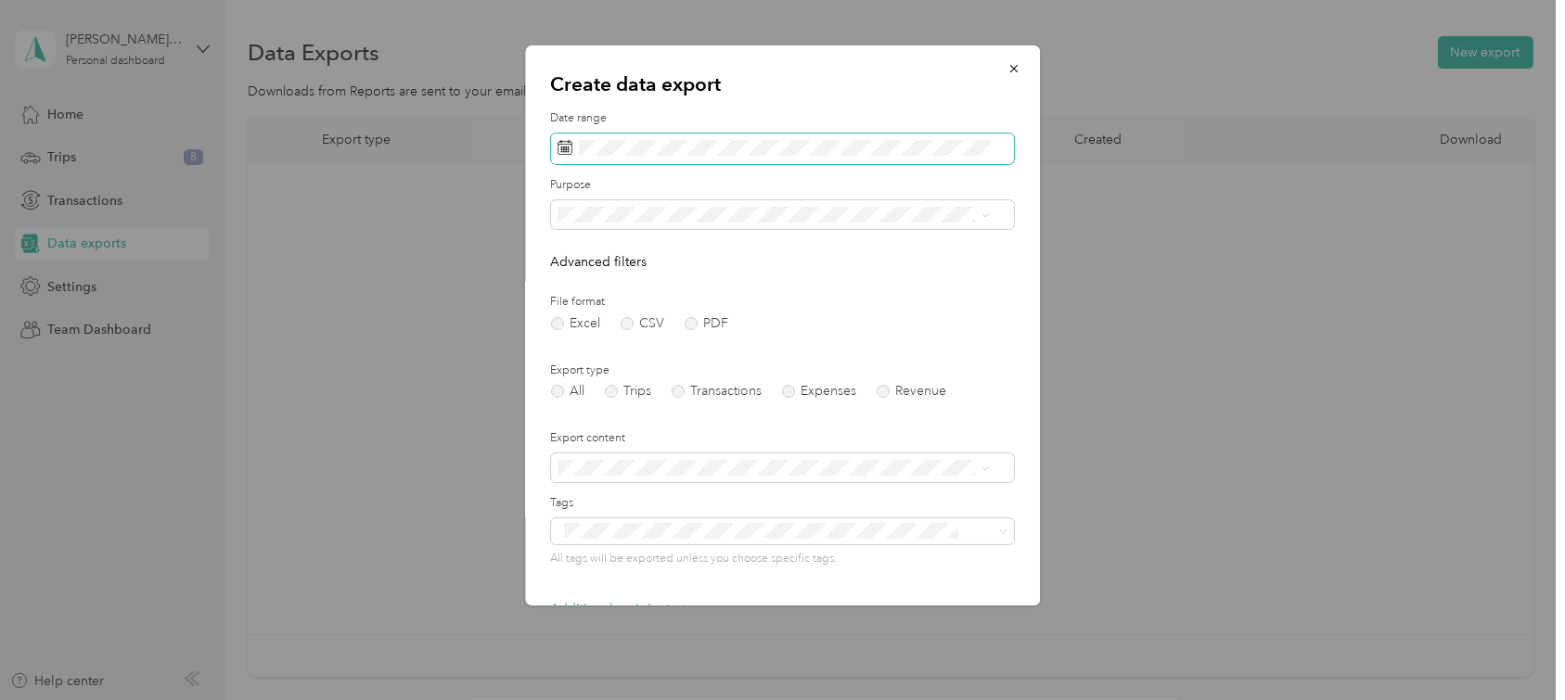
click at [572, 157] on span at bounding box center [782, 150] width 463 height 32
click at [566, 148] on icon at bounding box center [564, 147] width 15 height 15
click at [582, 258] on icon at bounding box center [583, 255] width 9 height 17
click at [647, 438] on div "31" at bounding box center [648, 436] width 24 height 23
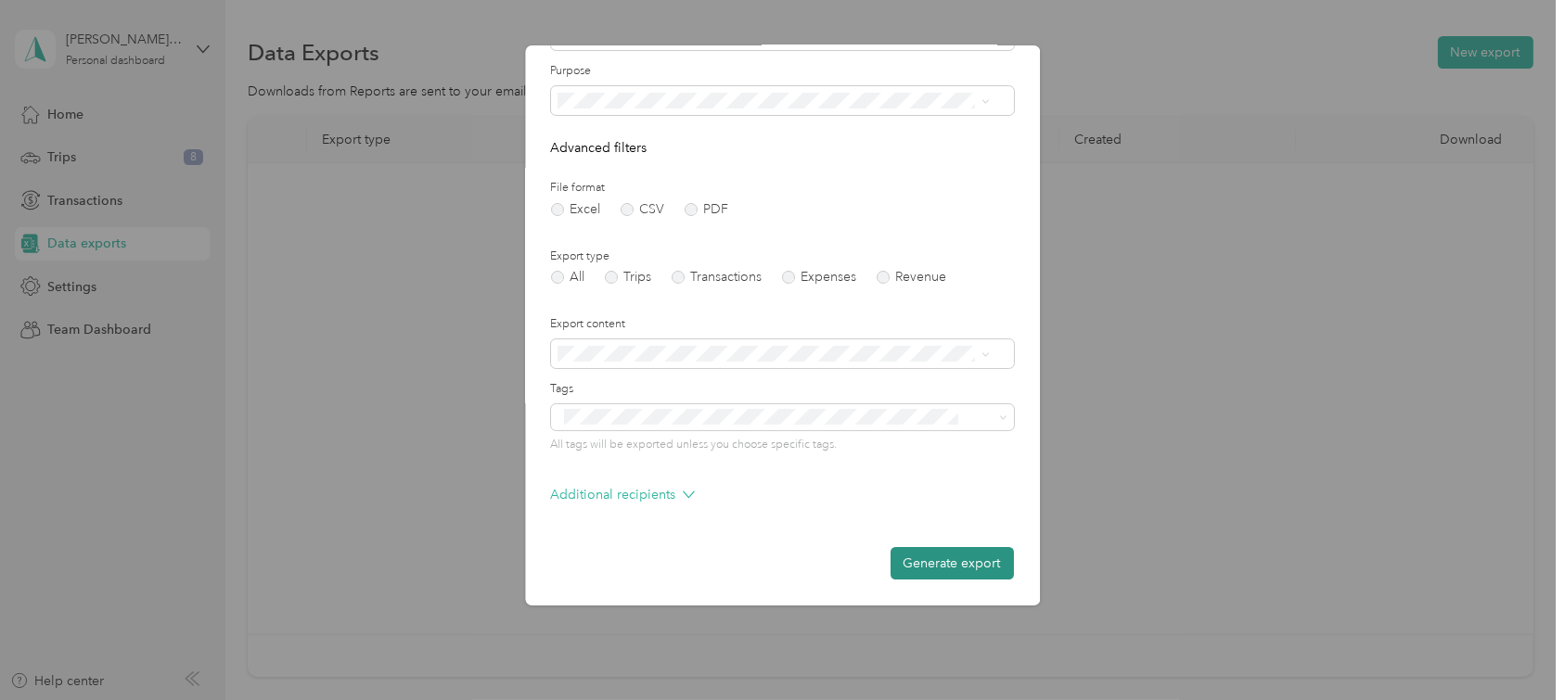
click at [954, 570] on button "Generate export" at bounding box center [951, 563] width 123 height 32
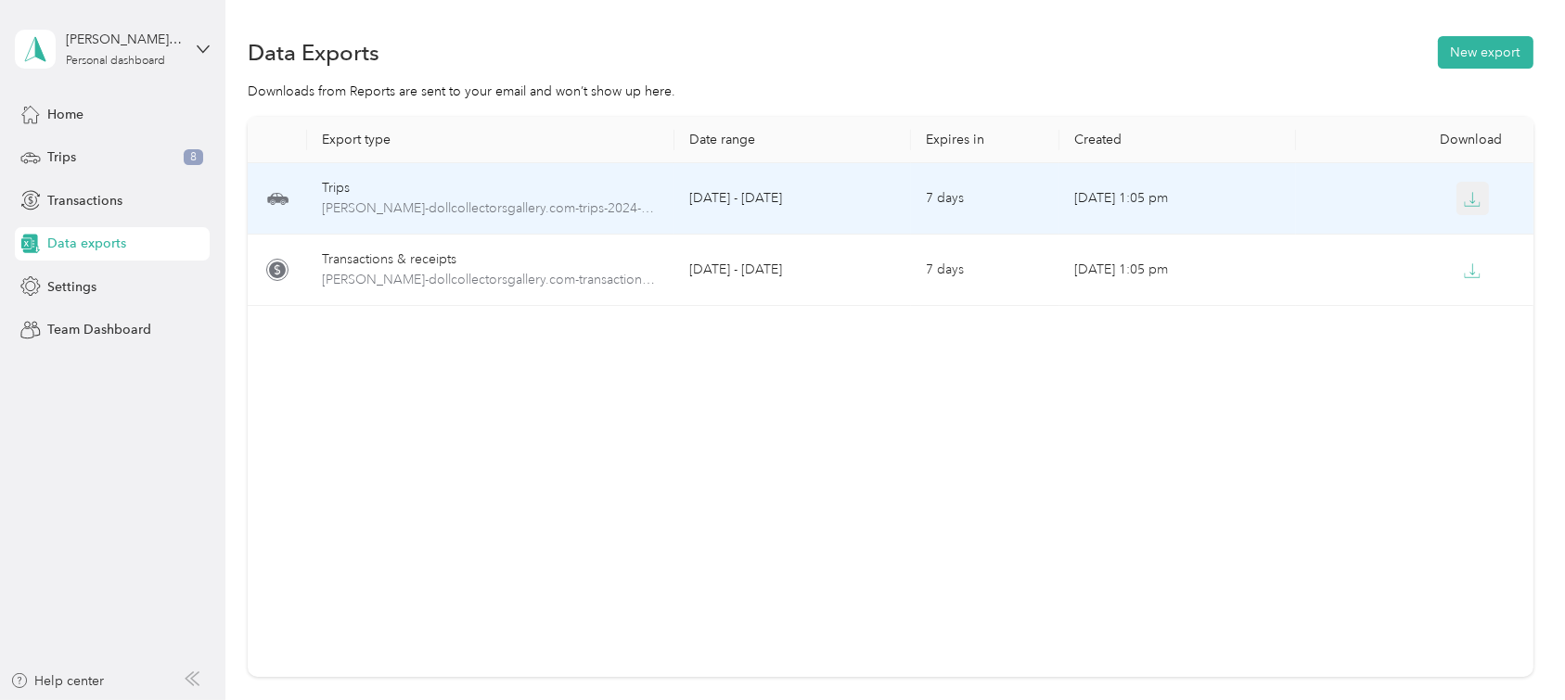
click at [1467, 203] on icon "button" at bounding box center [1472, 199] width 17 height 17
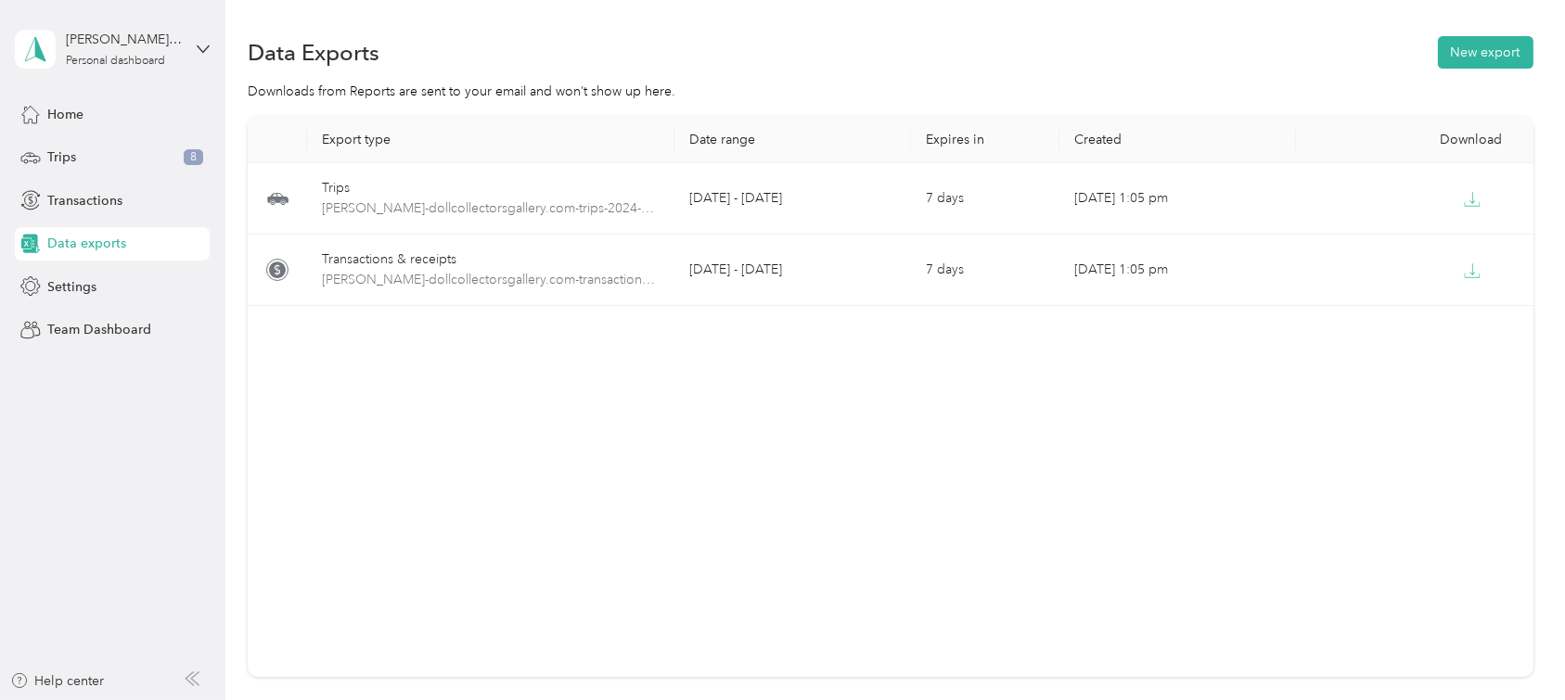
click at [1091, 16] on div "Data Exports New export Downloads from Reports are sent to your email and won’t…" at bounding box center [890, 421] width 1330 height 843
click at [949, 11] on div "Data Exports New export Downloads from Reports are sent to your email and won’t…" at bounding box center [890, 421] width 1330 height 843
